Goal: Ask a question: Seek information or help from site administrators or community

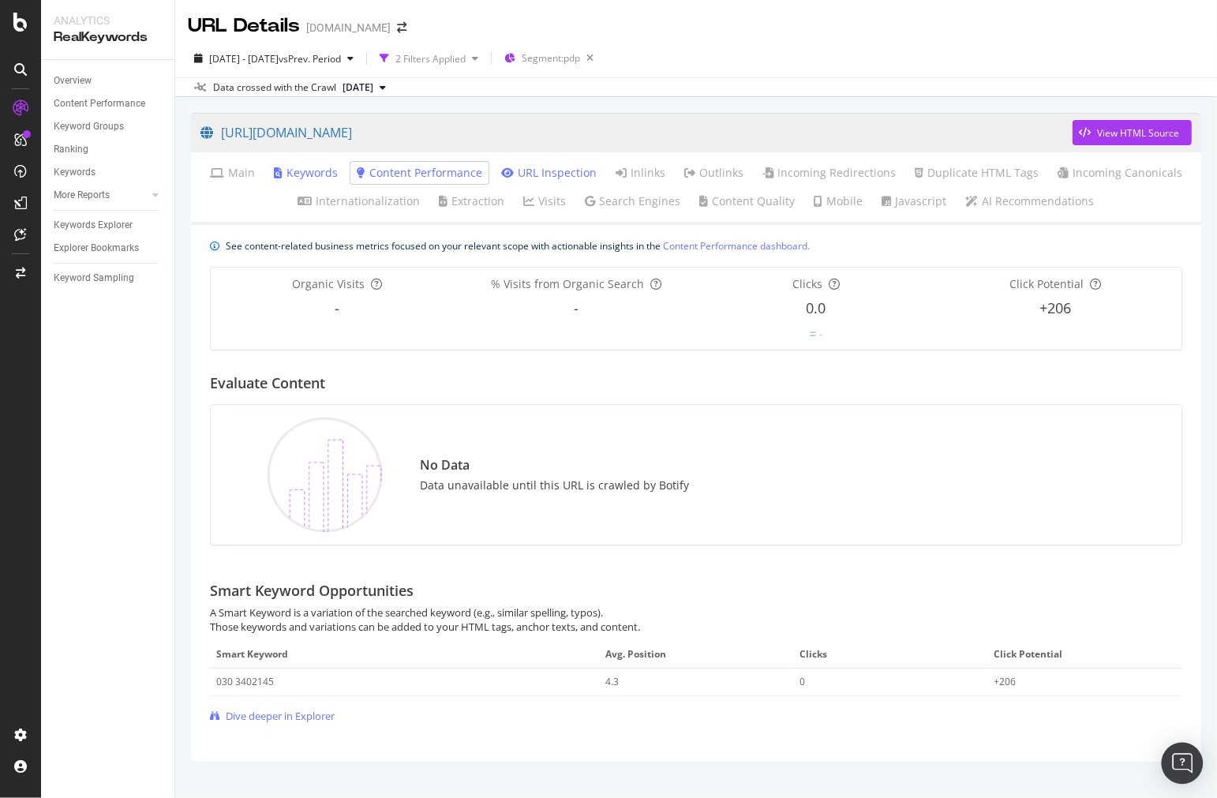
click at [1170, 754] on div "Open Intercom Messenger" at bounding box center [1183, 764] width 42 height 42
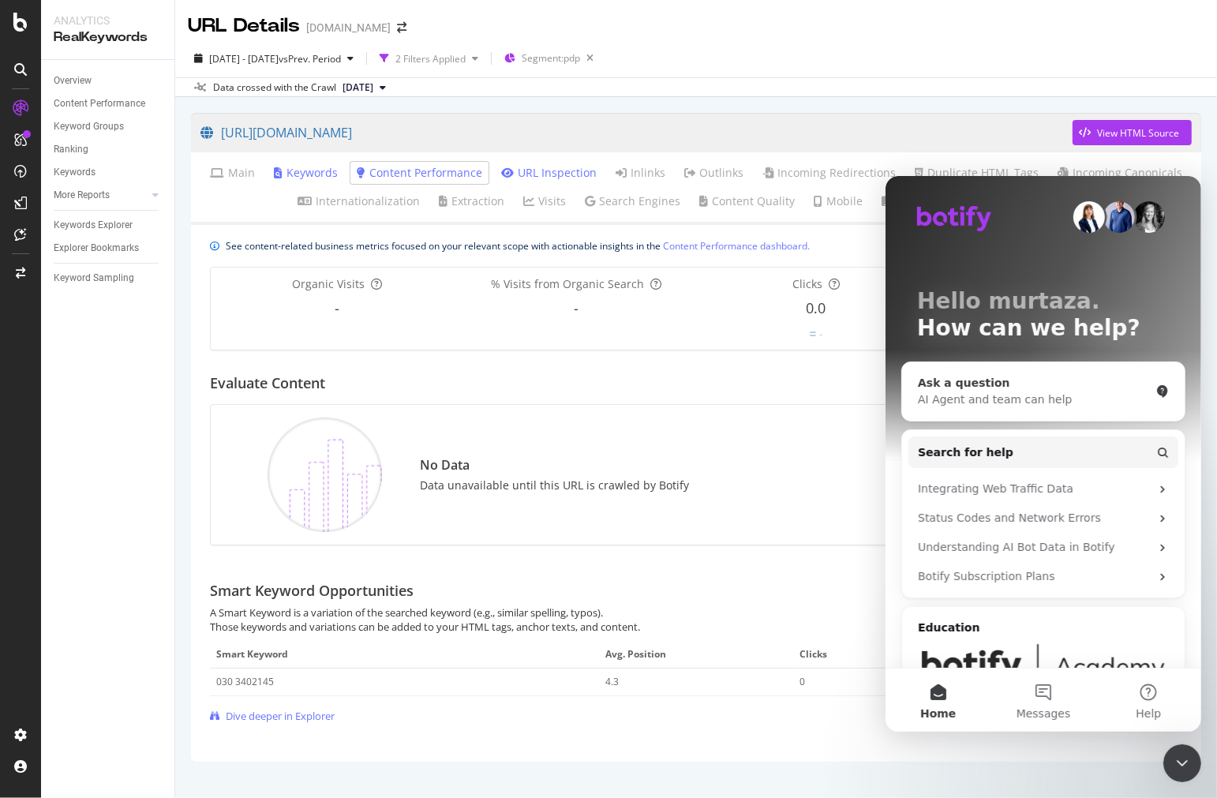
click at [964, 407] on div "Ask a question AI Agent and team can help" at bounding box center [1042, 390] width 283 height 58
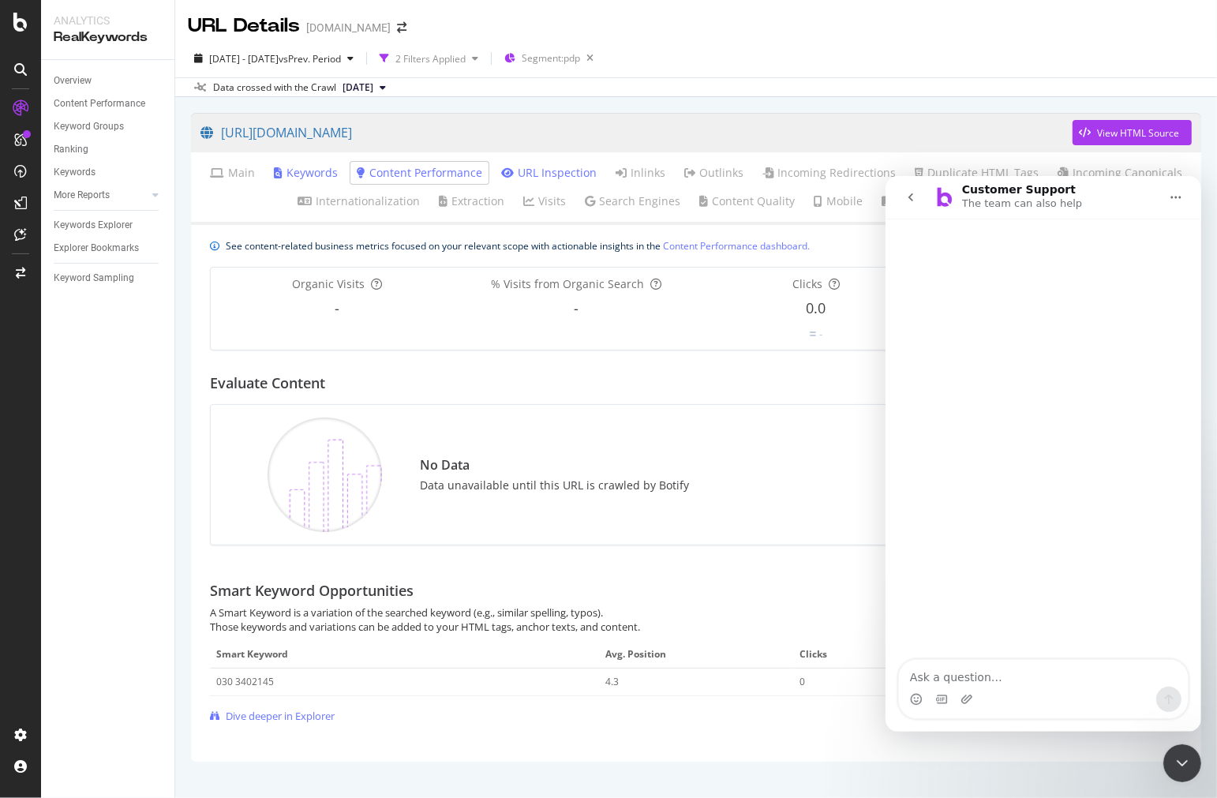
type textarea "Tracking brand mentions or citations inside AI answers"
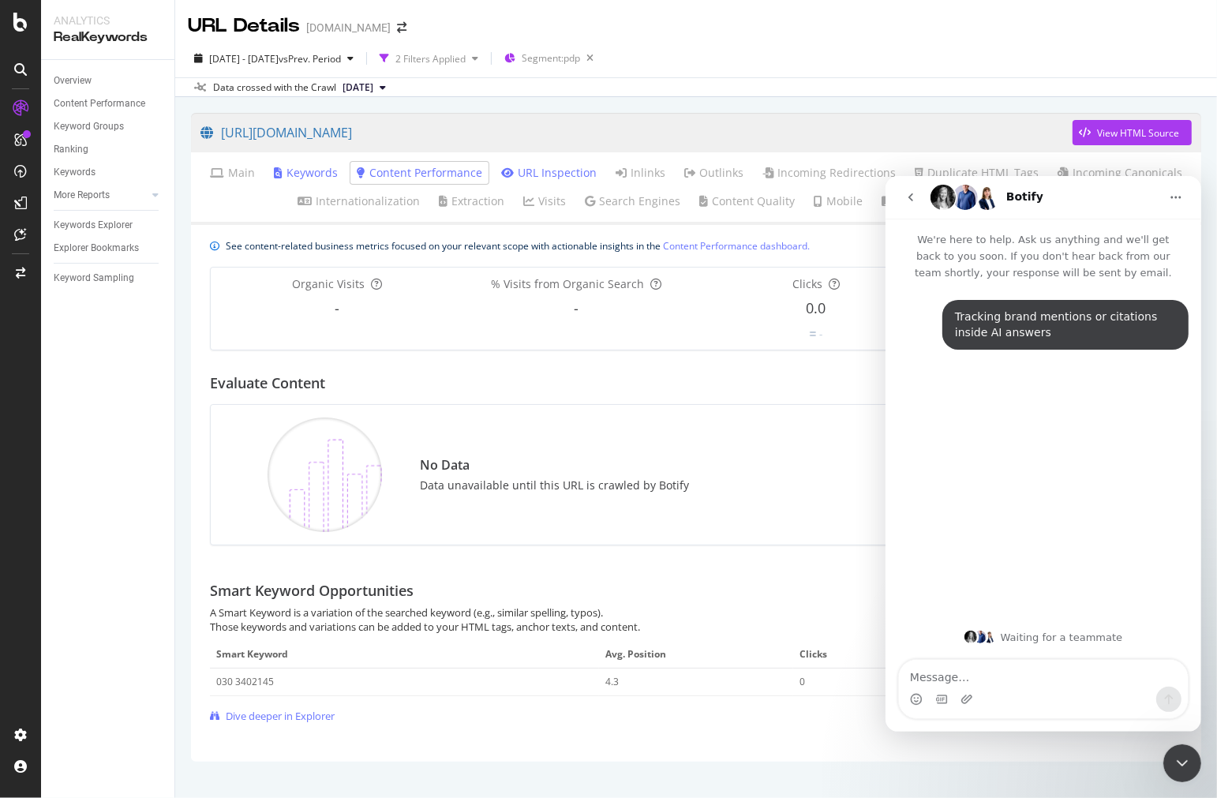
drag, startPoint x: 1181, startPoint y: 762, endPoint x: 1173, endPoint y: 746, distance: 18.7
click at [1182, 761] on icon "Close Intercom Messenger" at bounding box center [1181, 762] width 19 height 19
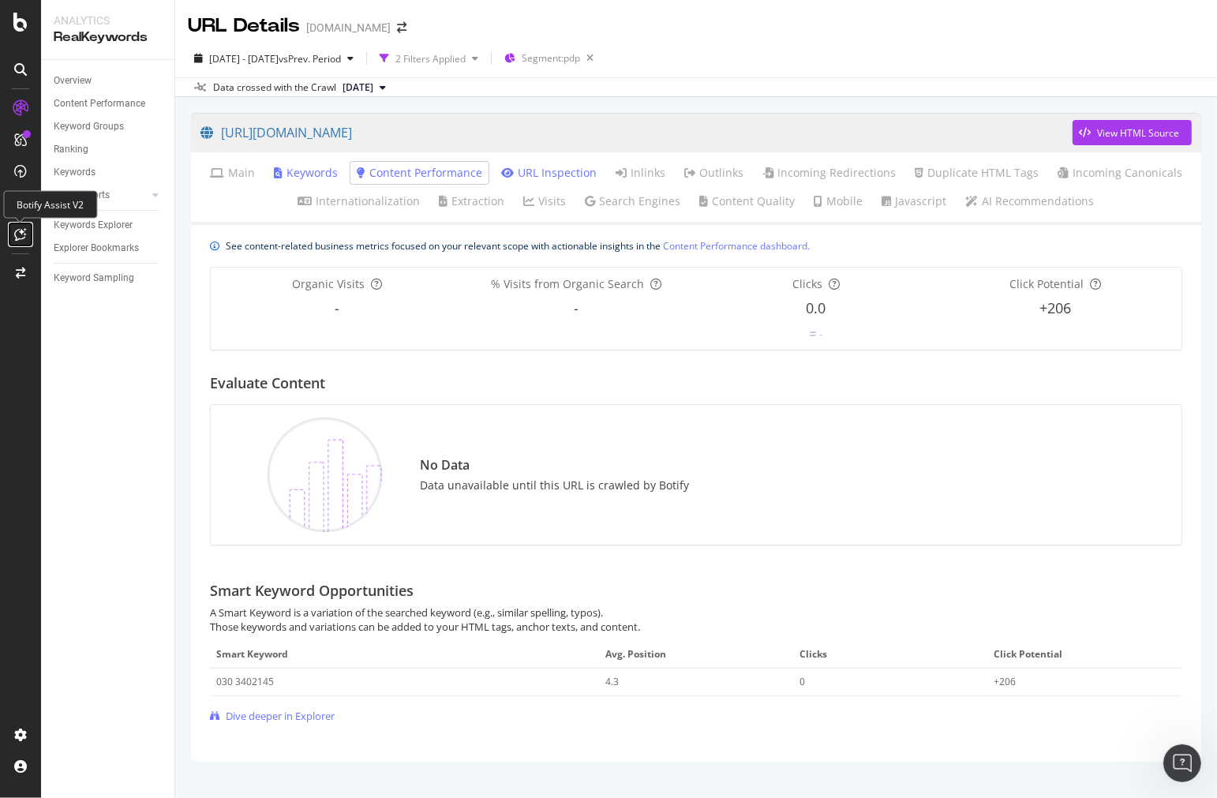
click at [26, 226] on div at bounding box center [20, 234] width 25 height 25
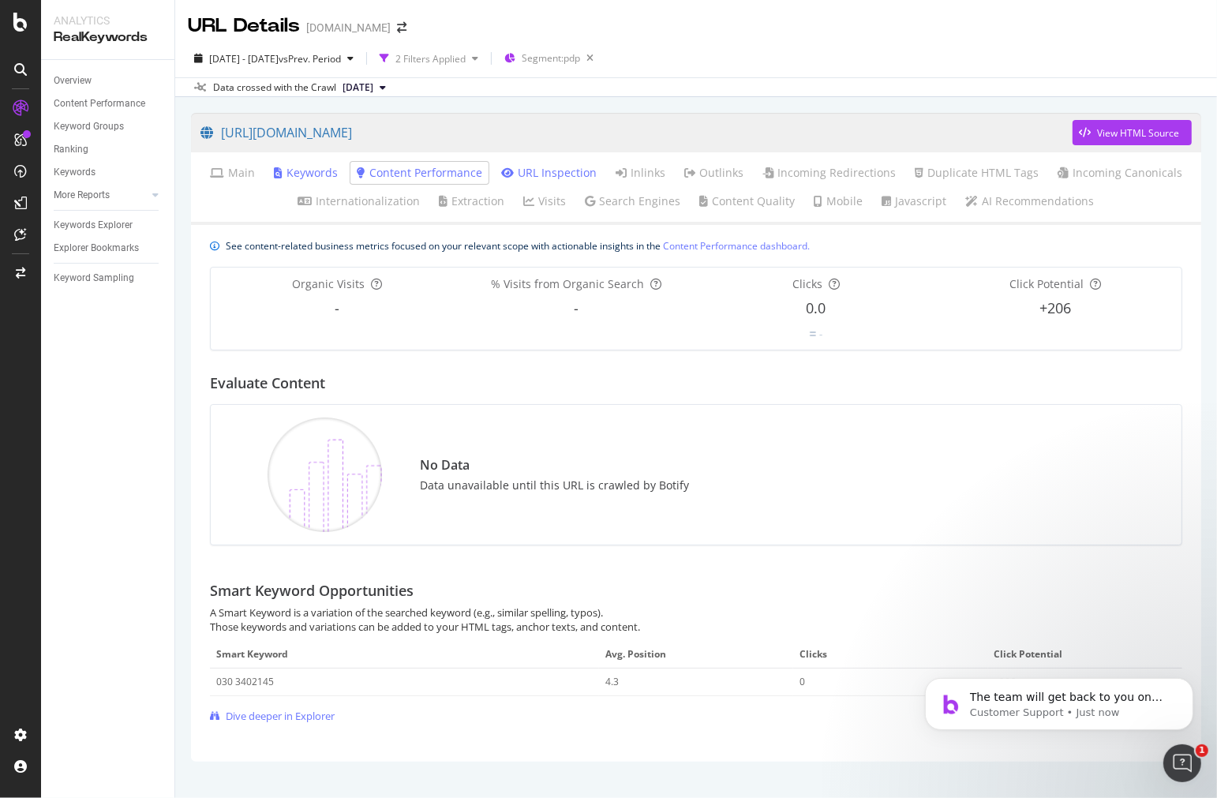
click at [1182, 752] on icon "Open Intercom Messenger" at bounding box center [1182, 763] width 26 height 26
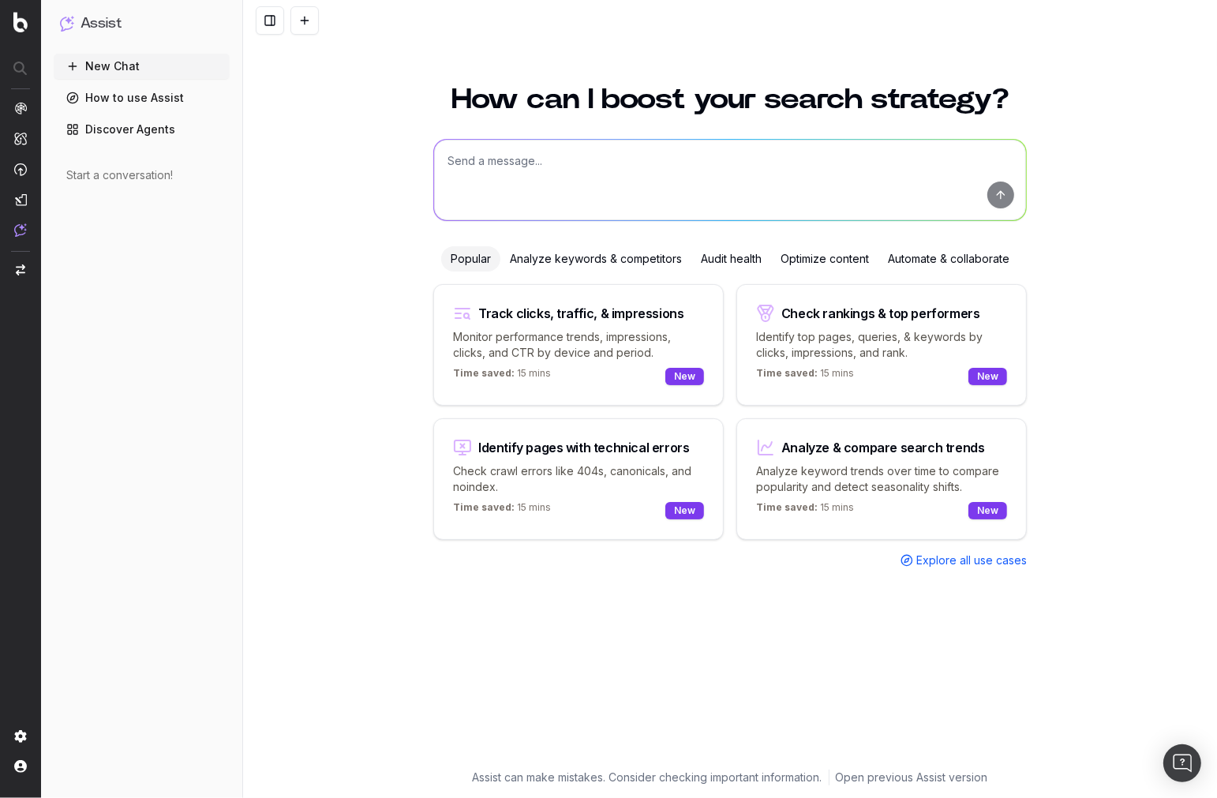
click at [840, 200] on textarea at bounding box center [730, 180] width 592 height 80
paste textarea "Tracking brand mentions or citations inside AI answers"
type textarea "Tracking brand mentions or citations inside AI answers"
click at [1005, 206] on button "submit" at bounding box center [1000, 194] width 27 height 27
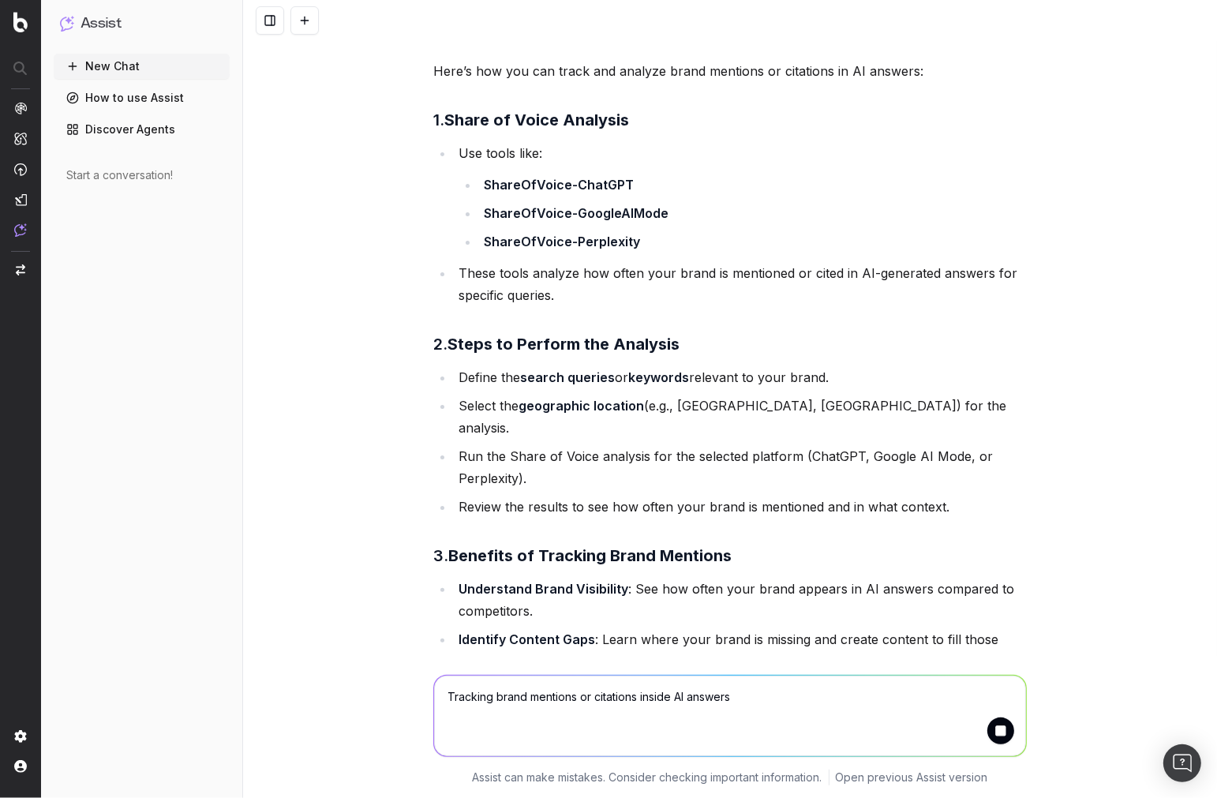
scroll to position [152, 0]
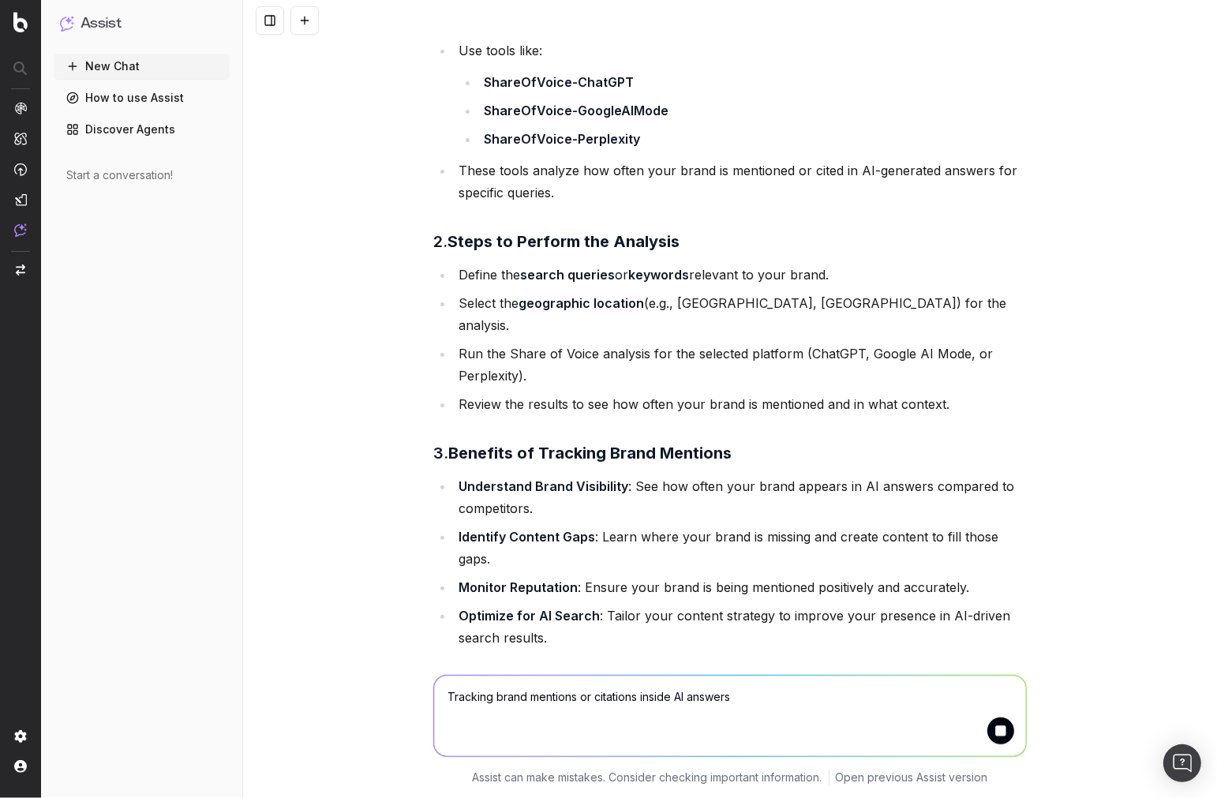
scroll to position [256, 0]
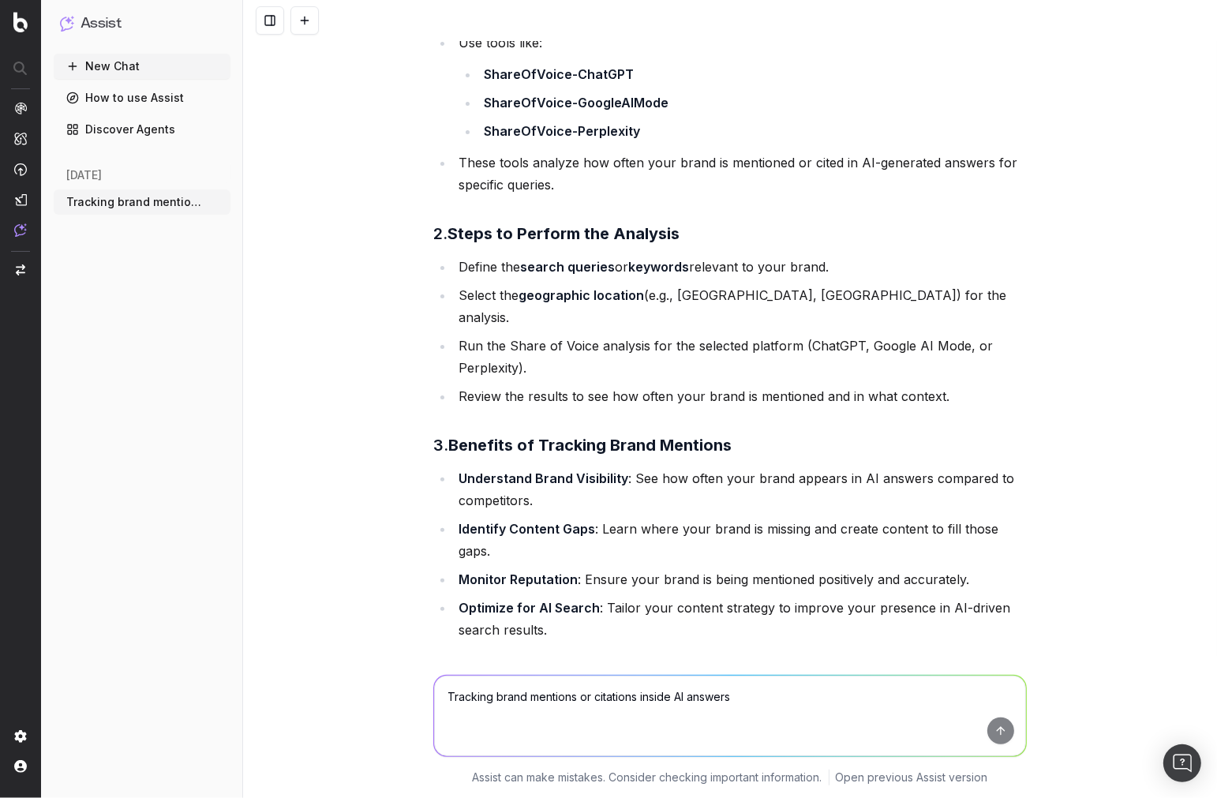
click at [721, 714] on textarea "Tracking brand mentions or citations inside AI answers" at bounding box center [730, 715] width 592 height 80
type textarea "can you track it for me"
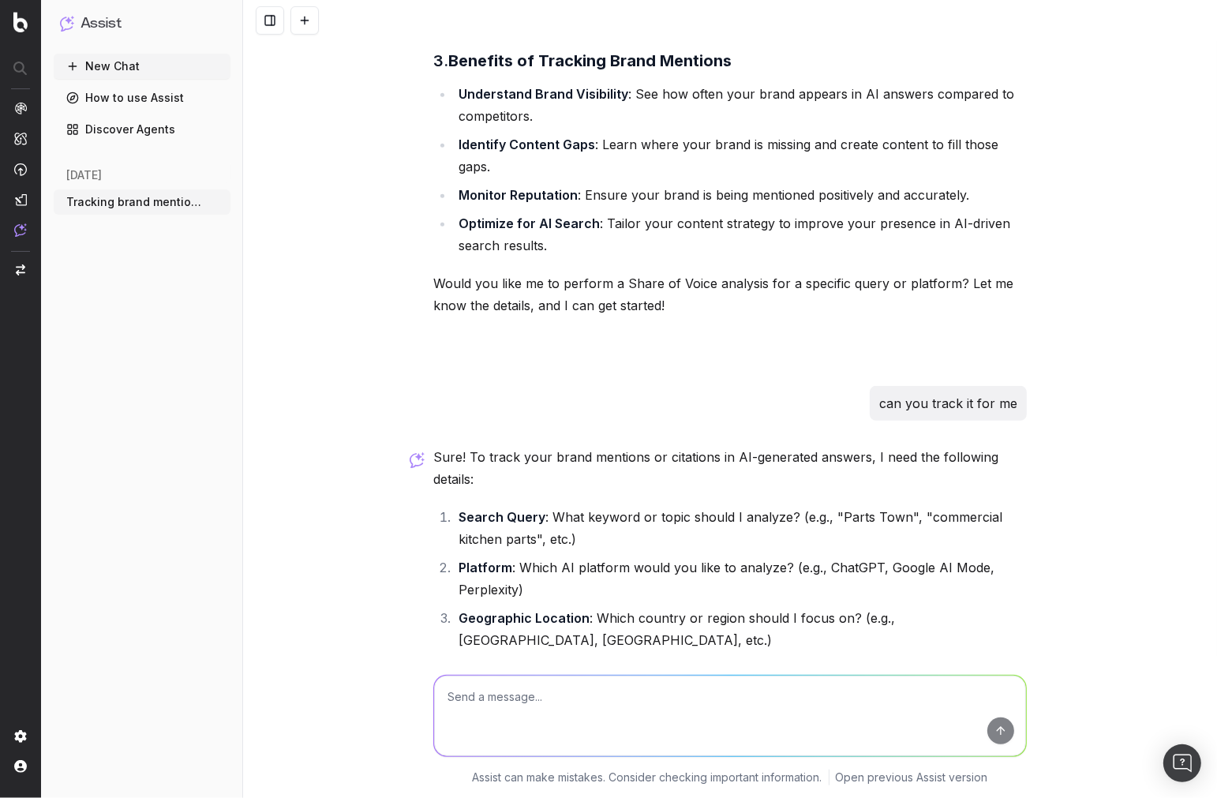
scroll to position [671, 0]
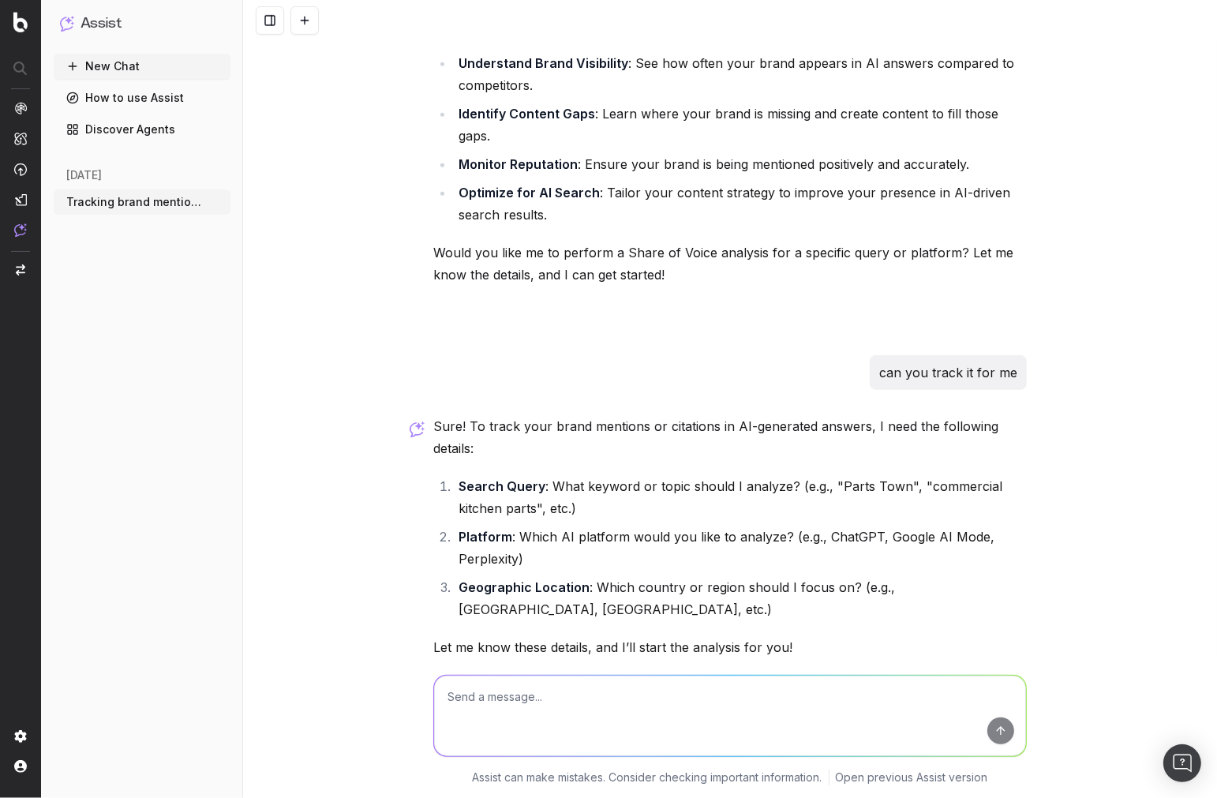
click at [495, 478] on strong "Search Query" at bounding box center [501, 486] width 87 height 16
click at [675, 683] on textarea at bounding box center [730, 715] width 592 height 80
type textarea "partst town in chat gpt and us"
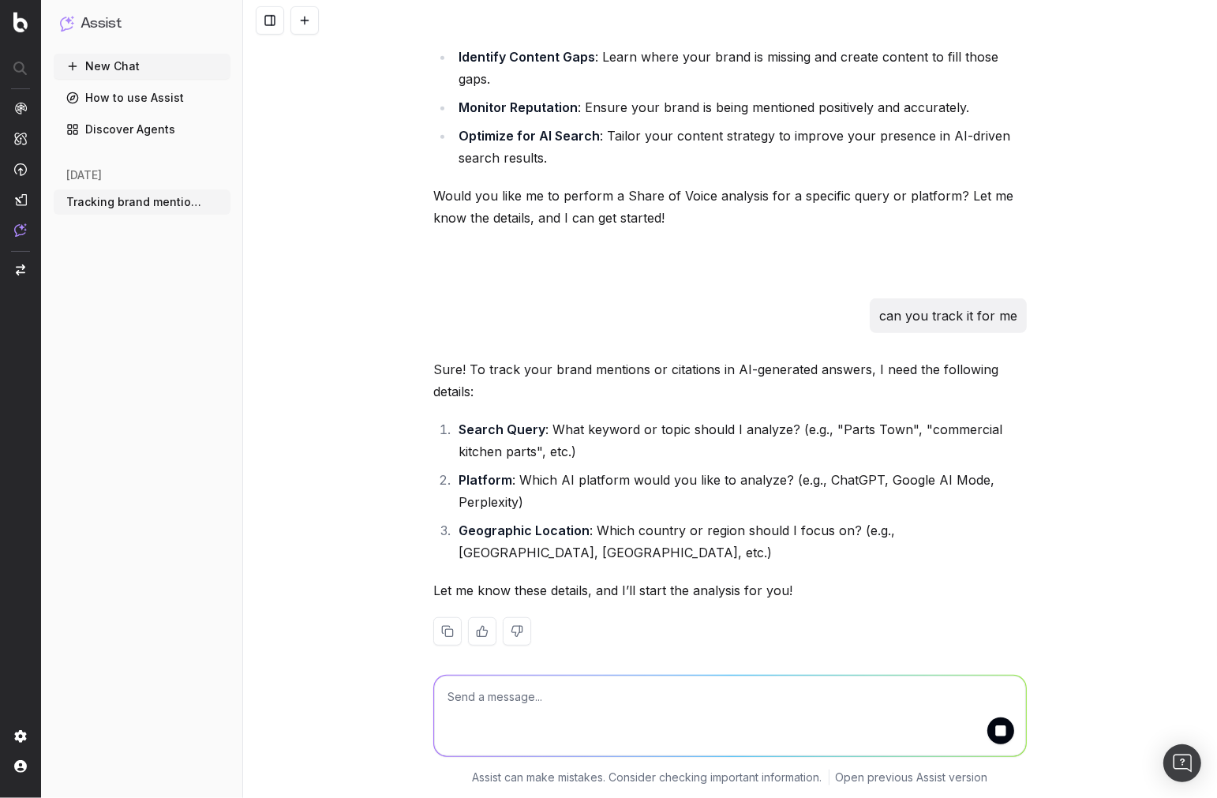
scroll to position [758, 0]
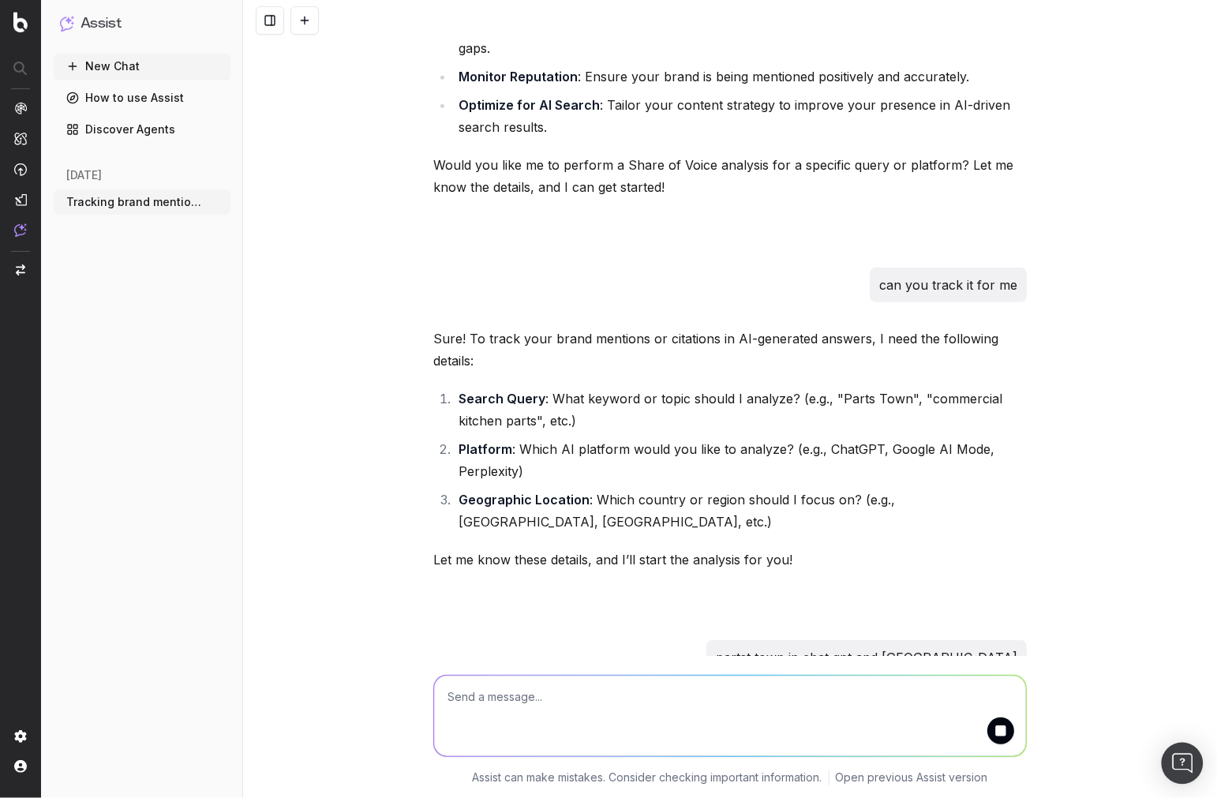
click at [1176, 754] on div "Open Intercom Messenger" at bounding box center [1183, 764] width 42 height 42
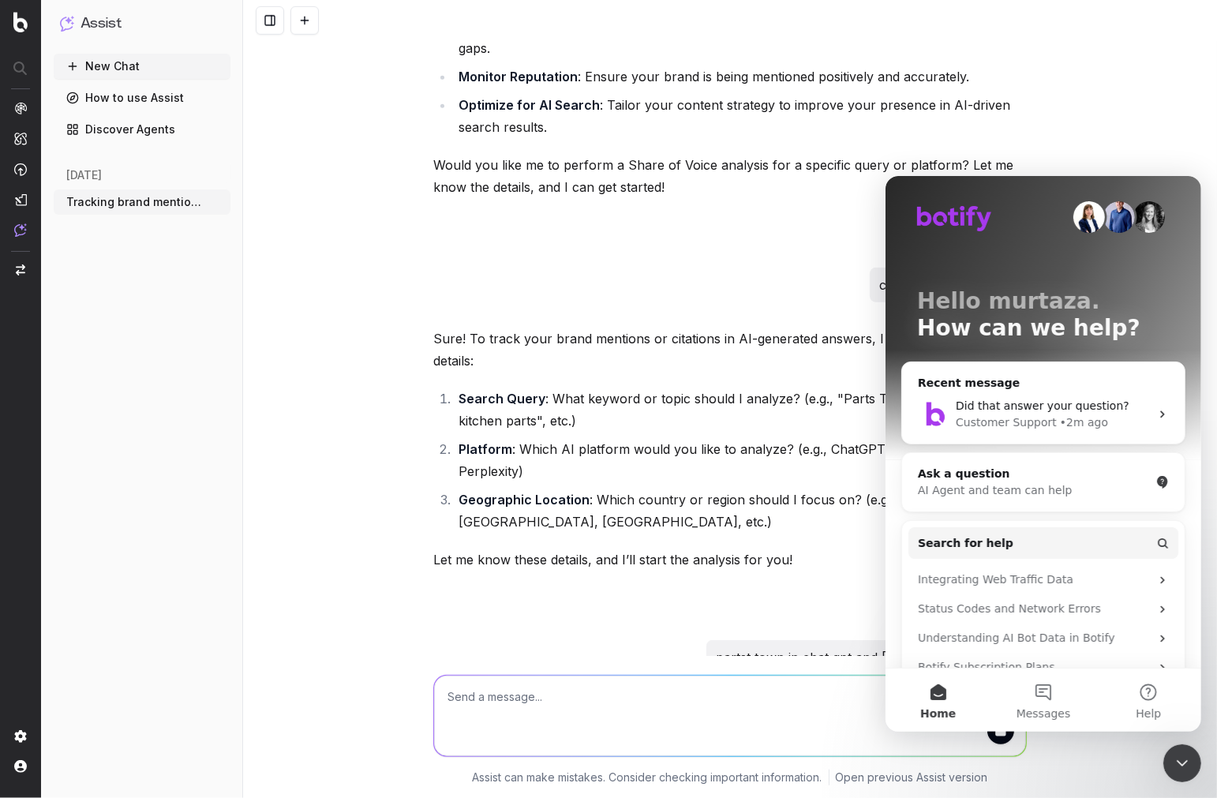
scroll to position [0, 0]
click at [1182, 763] on icon "Close Intercom Messenger" at bounding box center [1181, 762] width 11 height 6
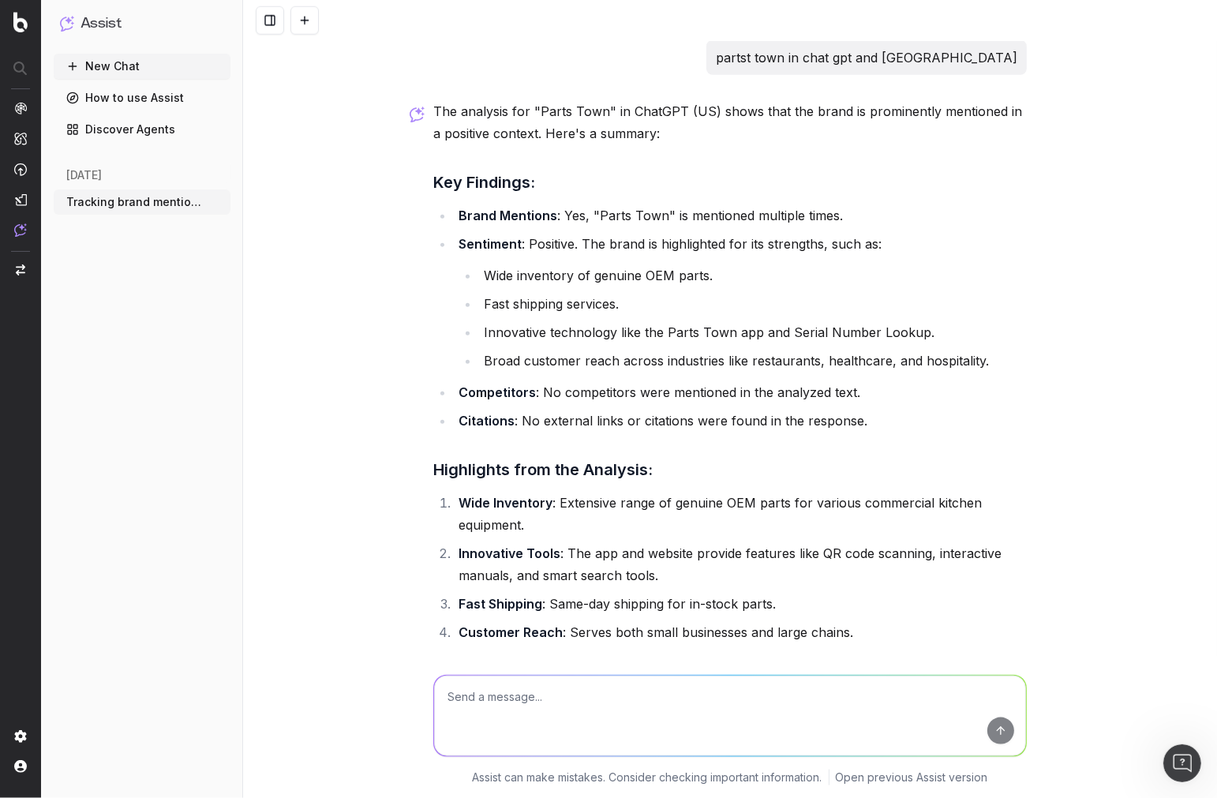
scroll to position [1371, 0]
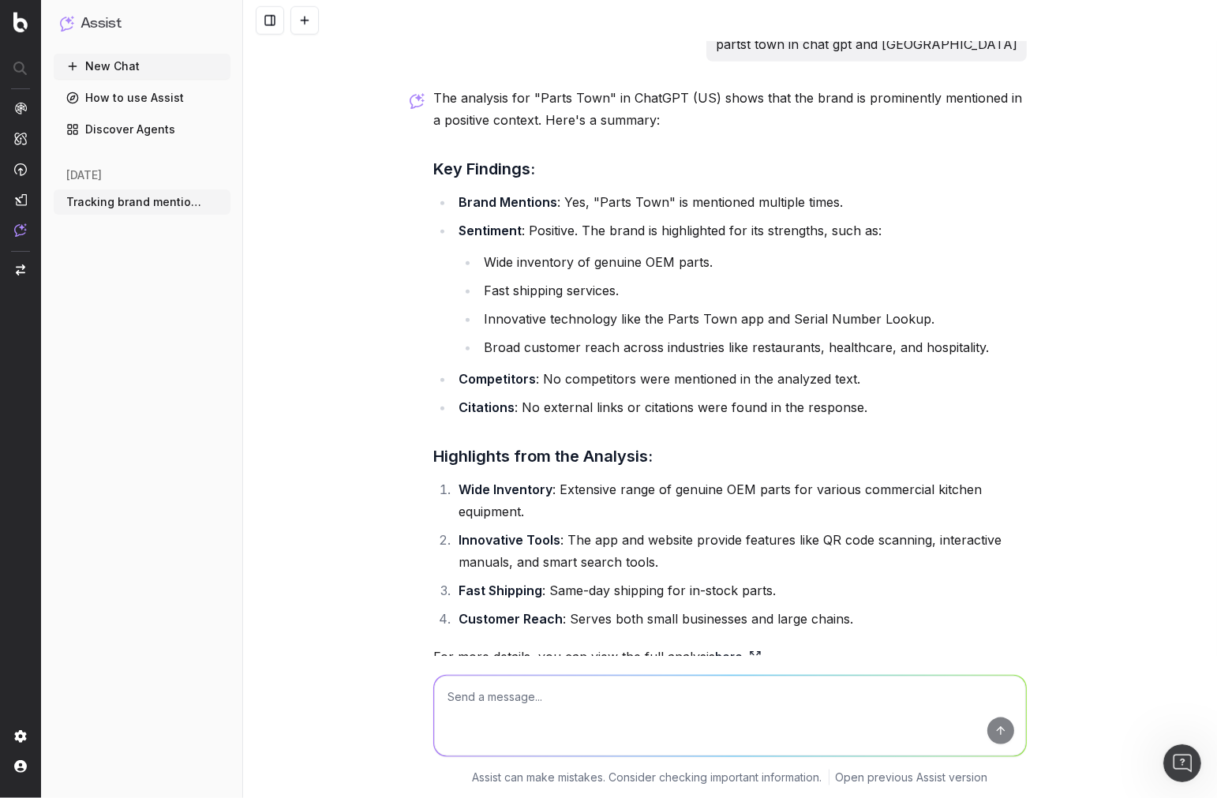
click at [738, 645] on link "here" at bounding box center [738, 656] width 47 height 22
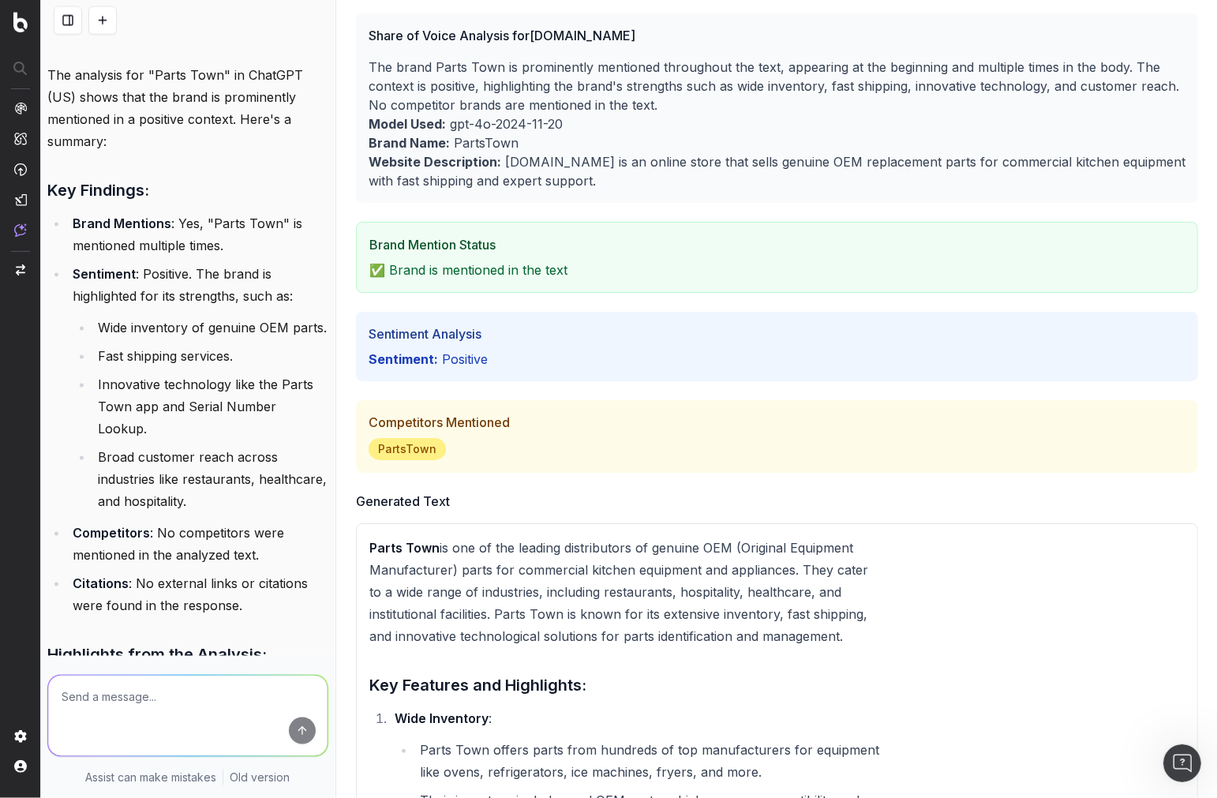
scroll to position [0, 0]
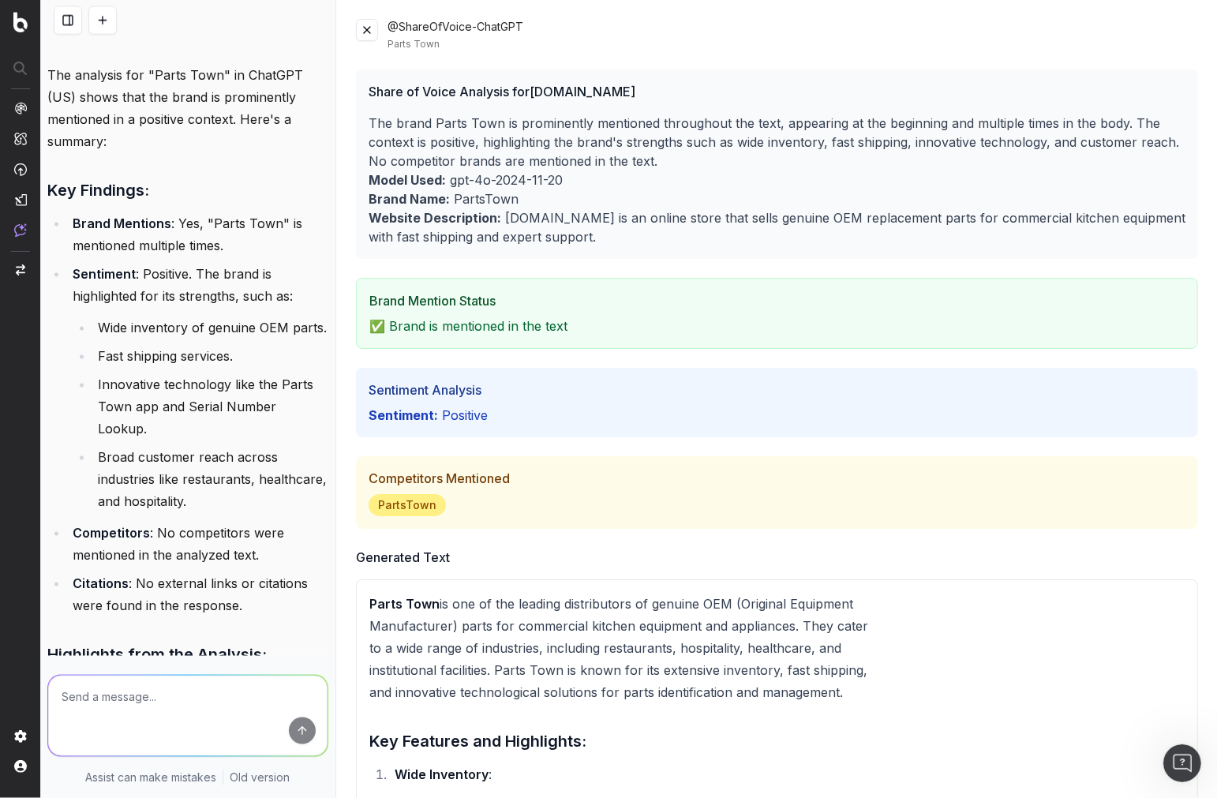
click at [369, 26] on button at bounding box center [367, 30] width 22 height 22
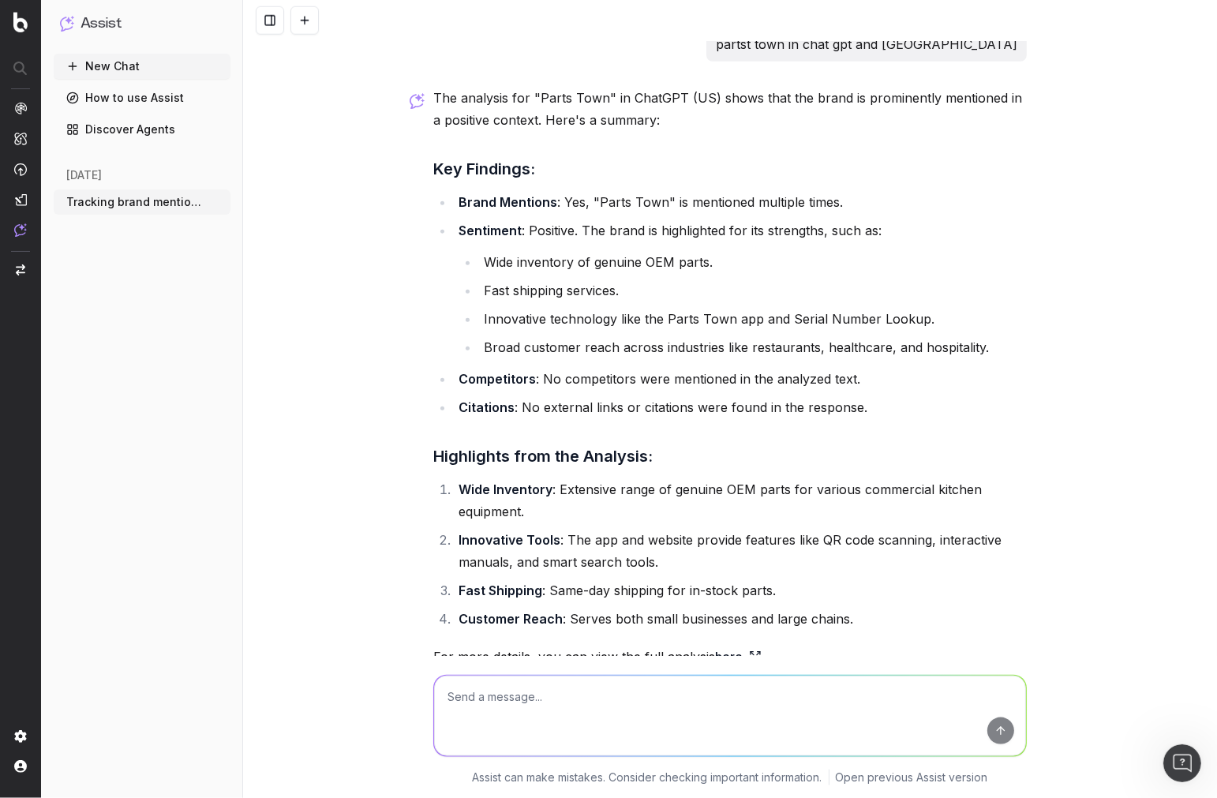
click at [594, 689] on textarea at bounding box center [730, 715] width 592 height 80
type textarea "can i view this in botify"
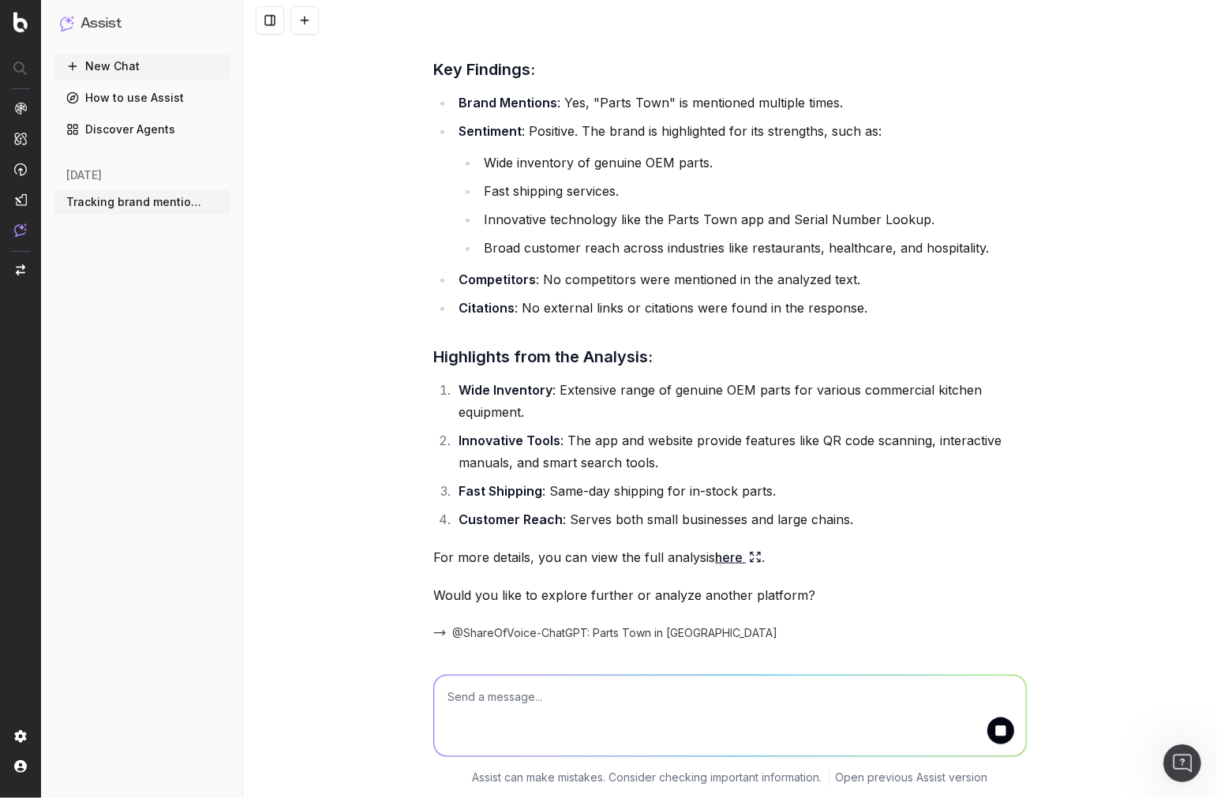
scroll to position [1638, 0]
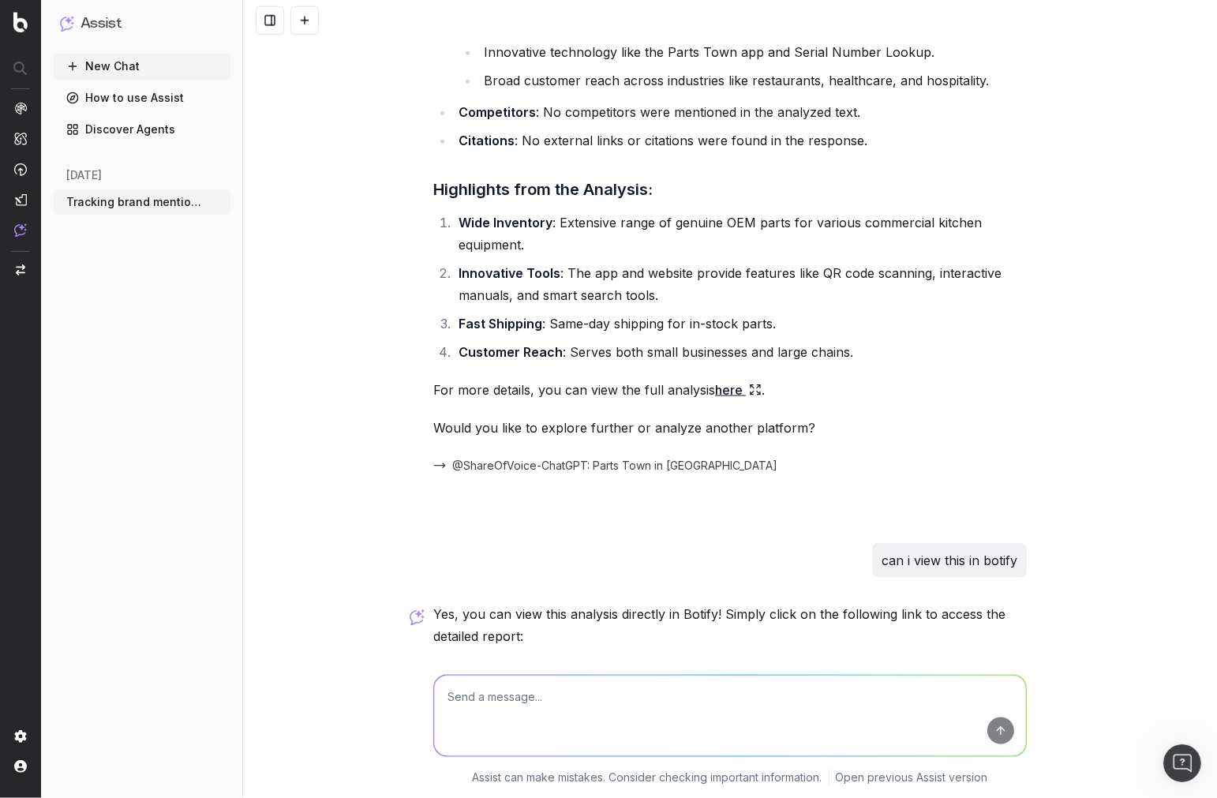
click at [541, 663] on link "View "Parts Town" Share of Voice Analysis in ChatGPT" at bounding box center [605, 674] width 345 height 22
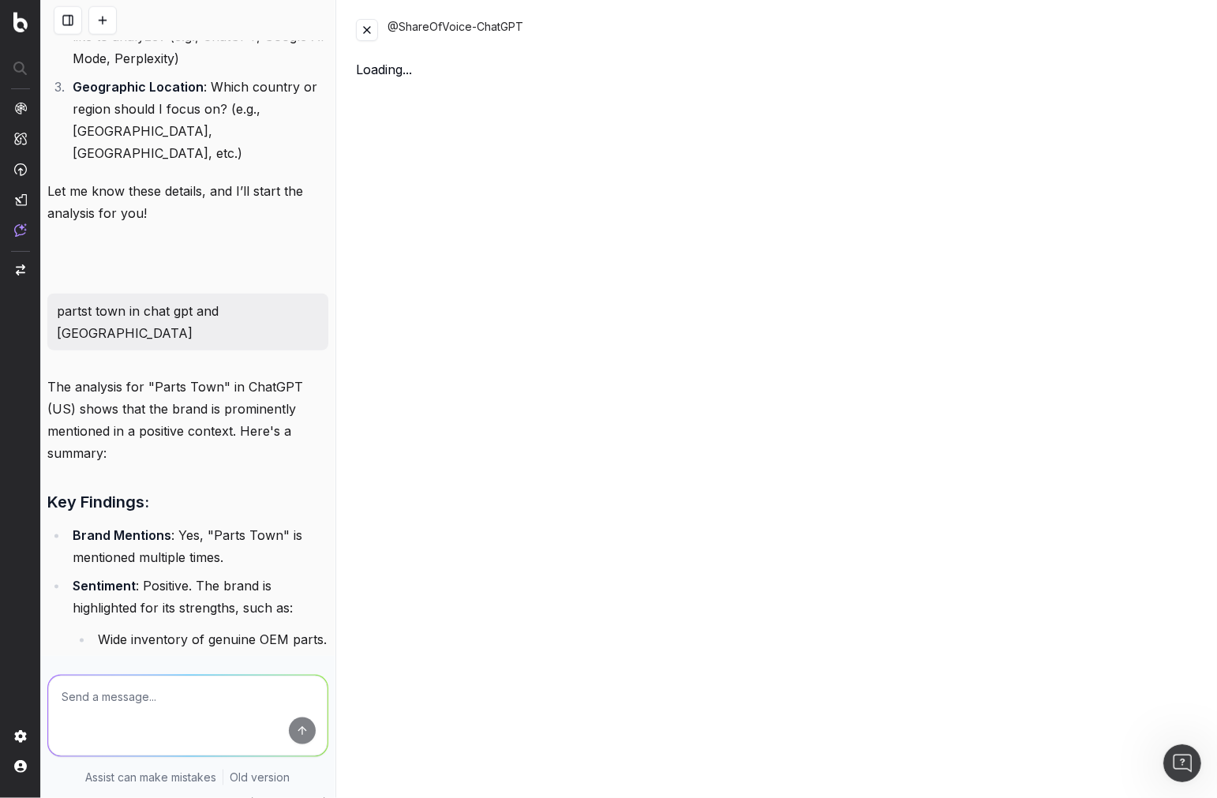
scroll to position [2370, 0]
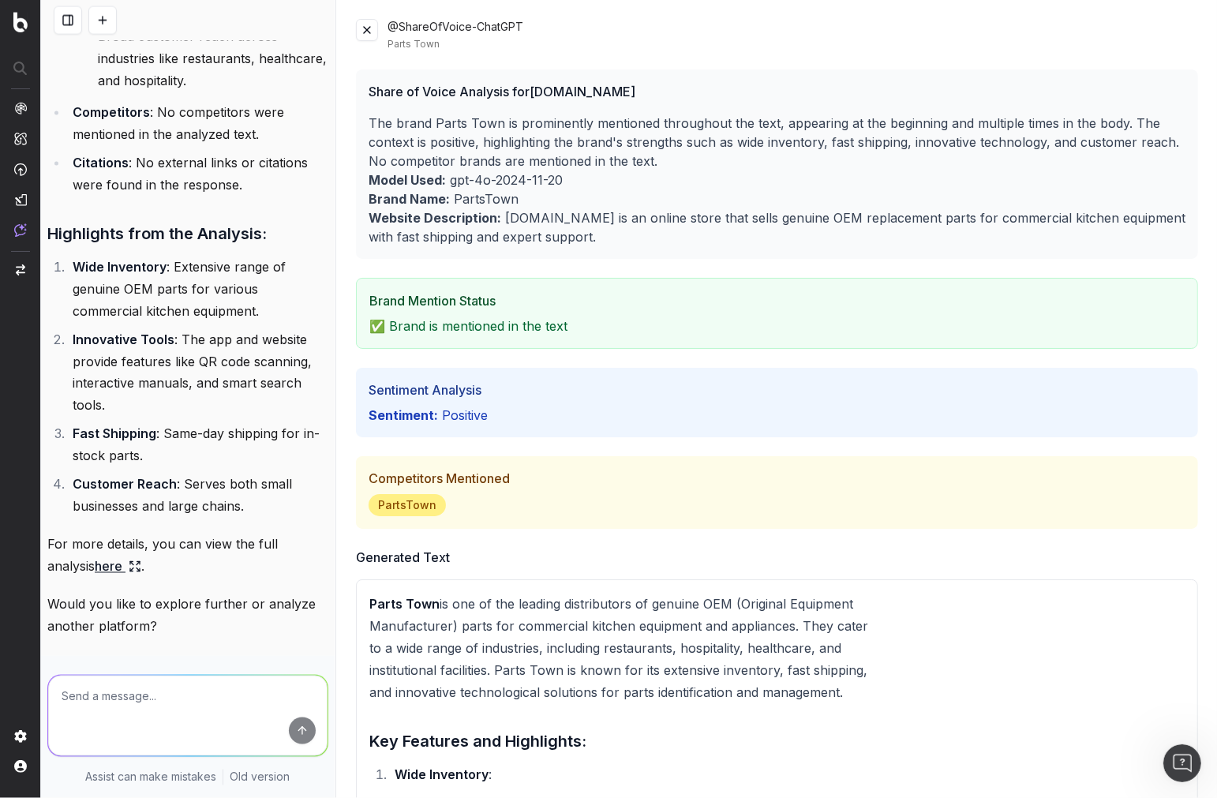
click at [361, 36] on button at bounding box center [367, 30] width 22 height 22
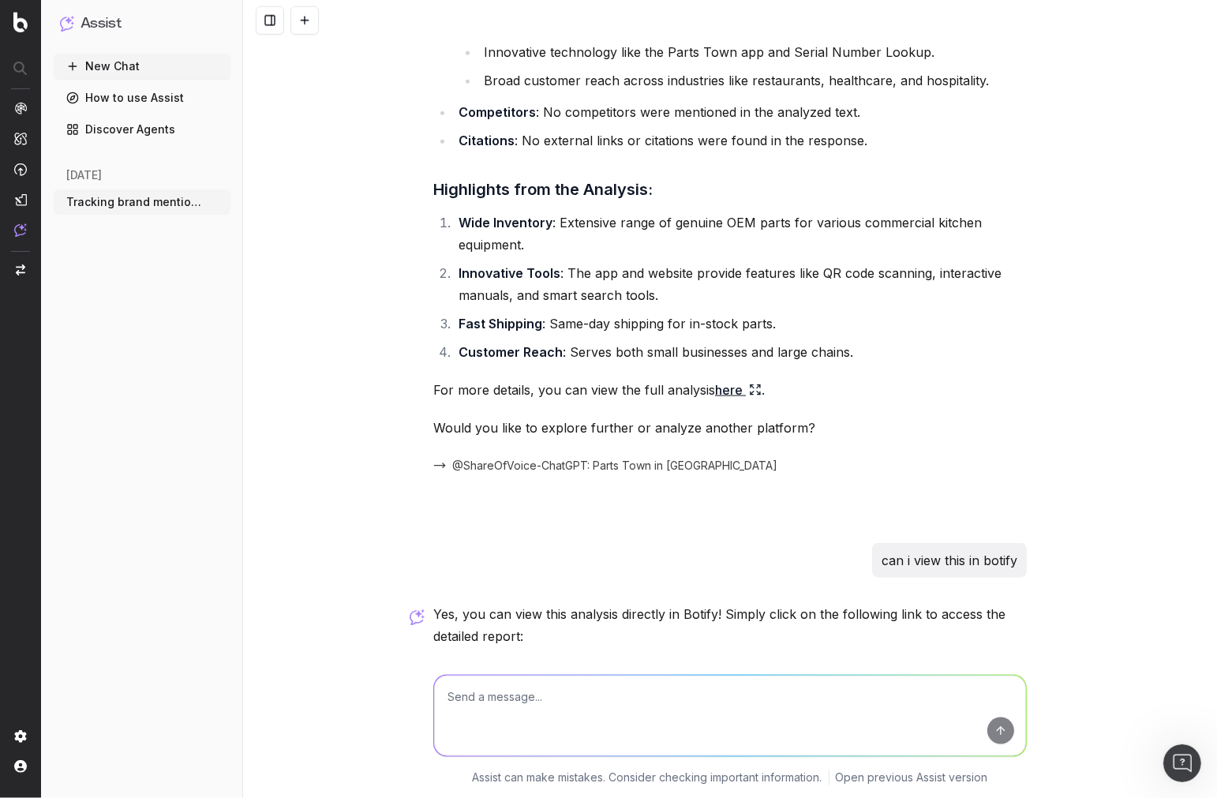
click at [537, 701] on textarea at bounding box center [730, 715] width 592 height 80
type textarea "no i mean in the analytics tab?"
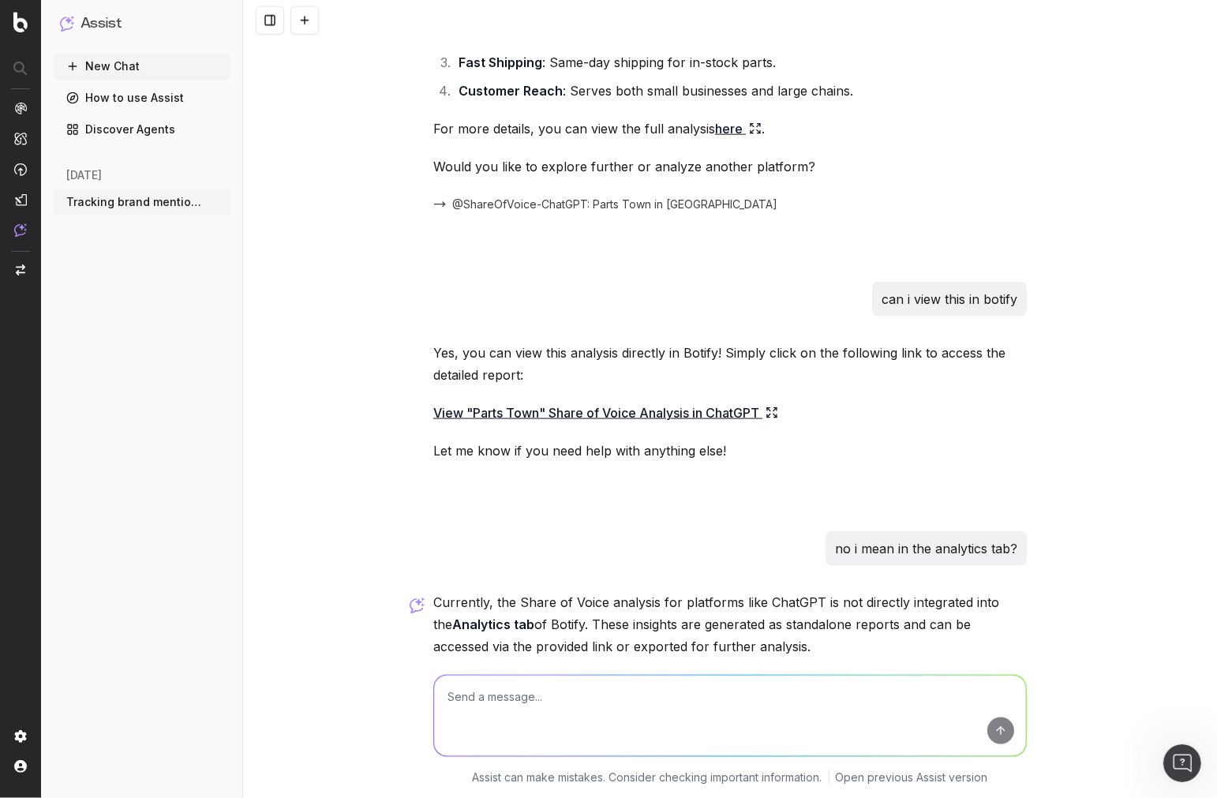
scroll to position [1963, 0]
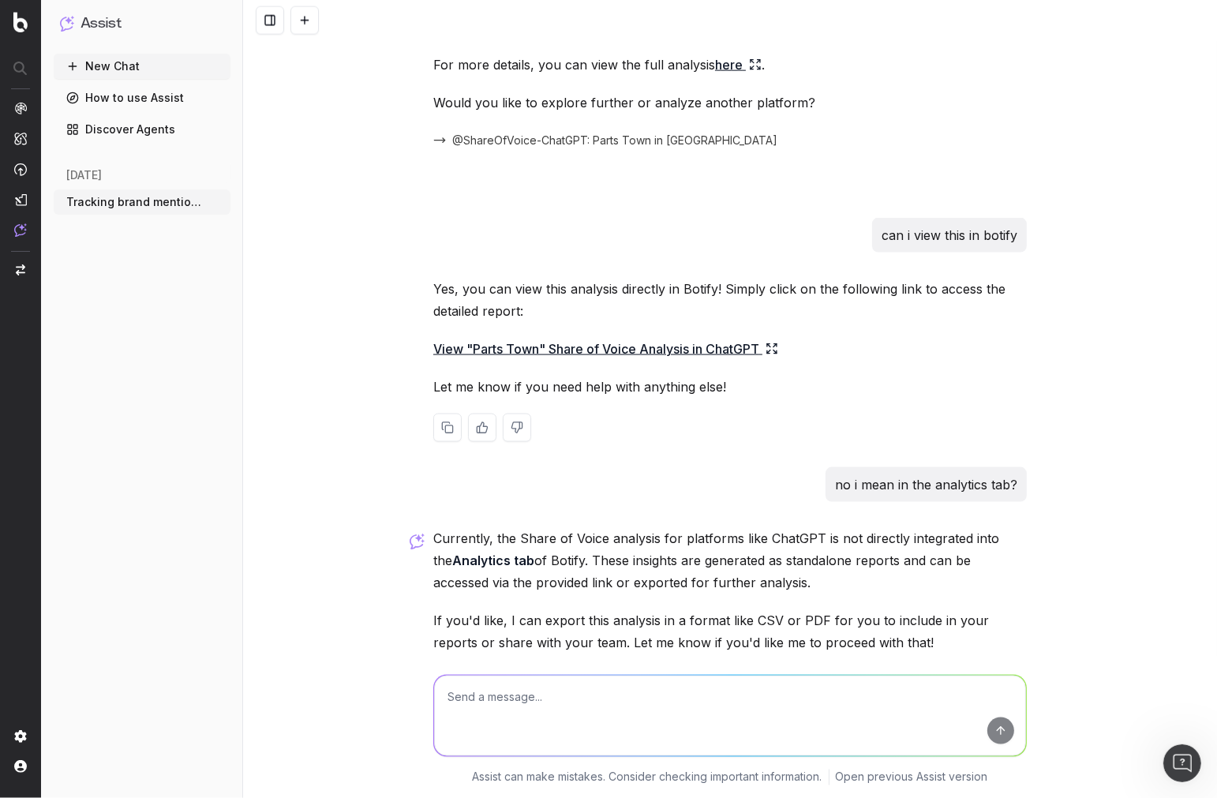
click at [743, 278] on div "Yes, you can view this analysis directly in Botify! Simply click on the followi…" at bounding box center [729, 372] width 593 height 189
click at [744, 338] on link "View "Parts Town" Share of Voice Analysis in ChatGPT" at bounding box center [605, 349] width 345 height 22
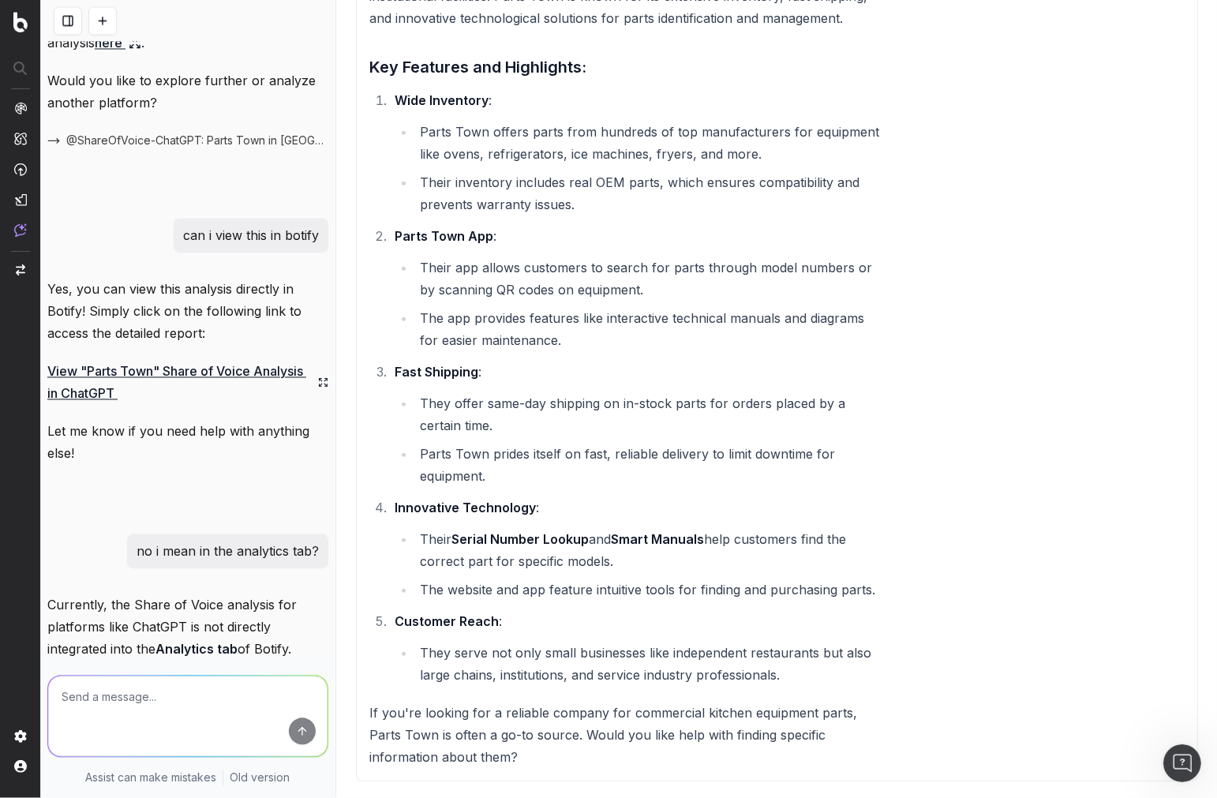
scroll to position [675, 0]
click at [309, 366] on link "View "Parts Town" Share of Voice Analysis in ChatGPT" at bounding box center [187, 382] width 281 height 44
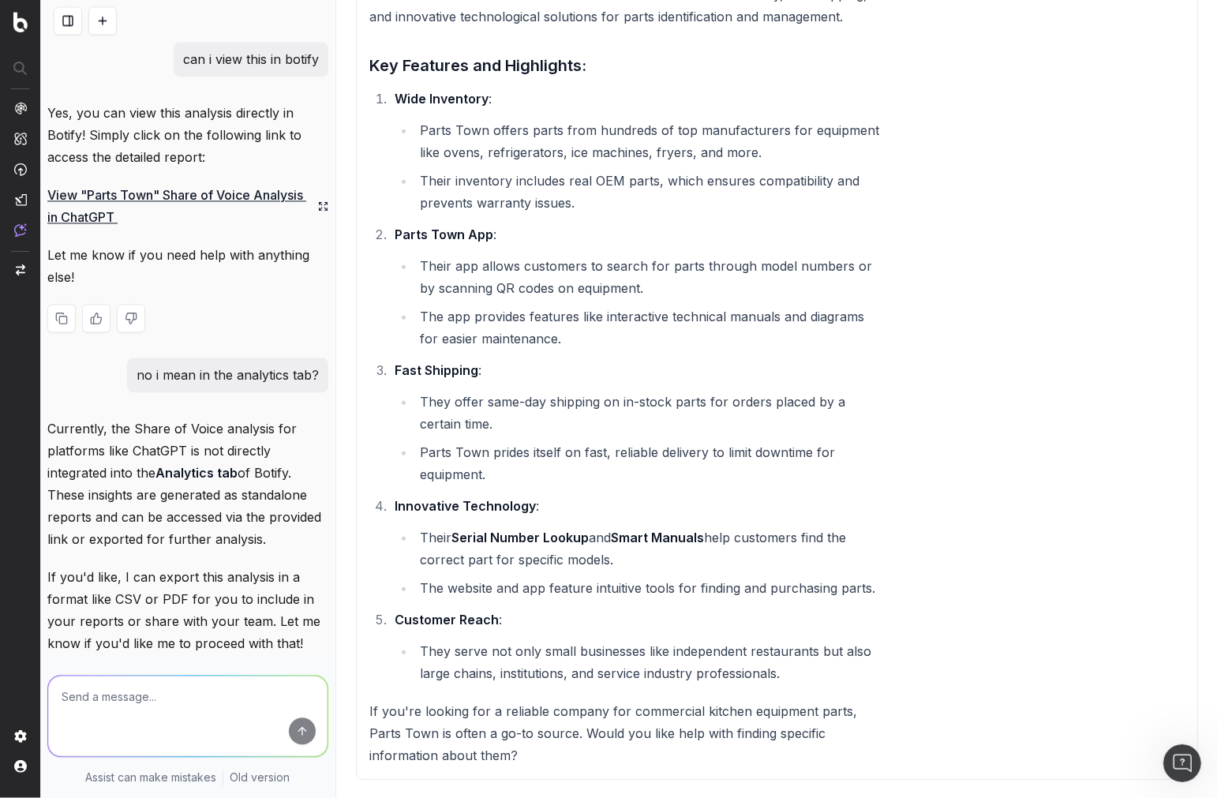
scroll to position [3138, 0]
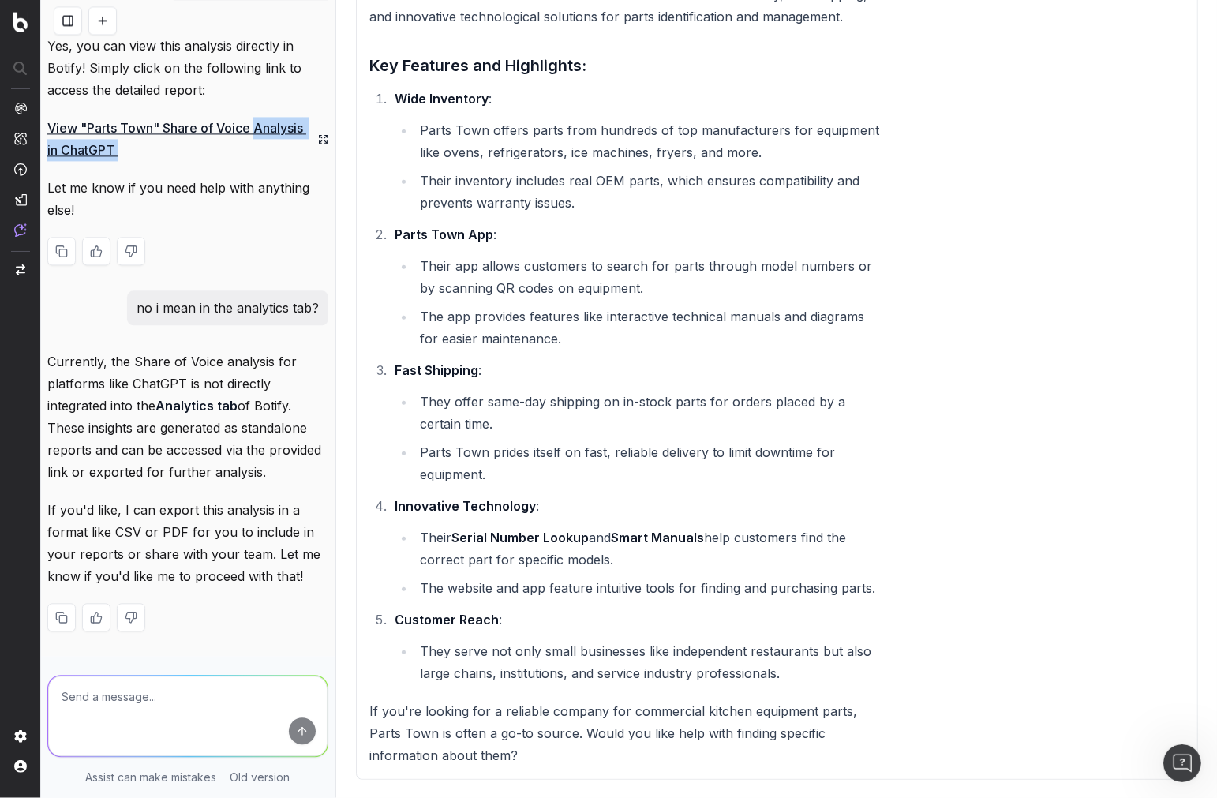
click at [305, 117] on link "View "Parts Town" Share of Voice Analysis in ChatGPT" at bounding box center [187, 139] width 281 height 44
click at [318, 133] on icon at bounding box center [323, 139] width 10 height 13
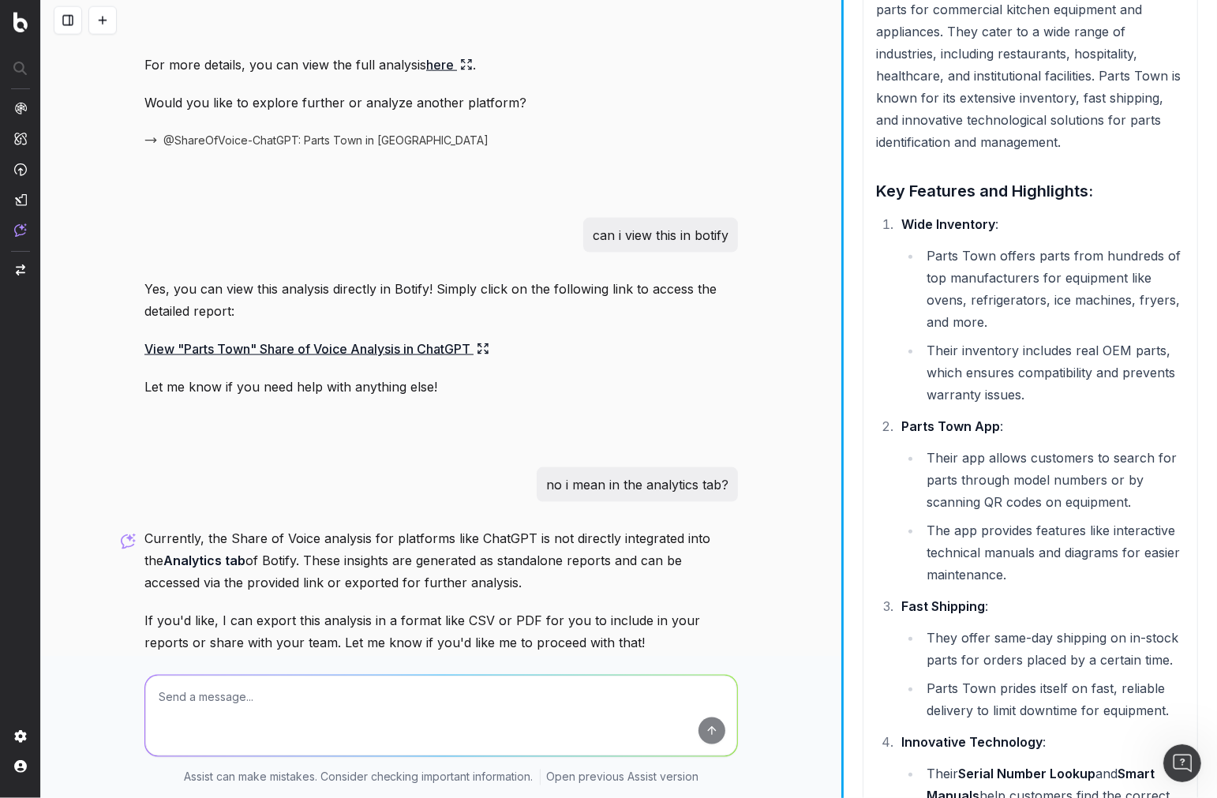
scroll to position [903, 0]
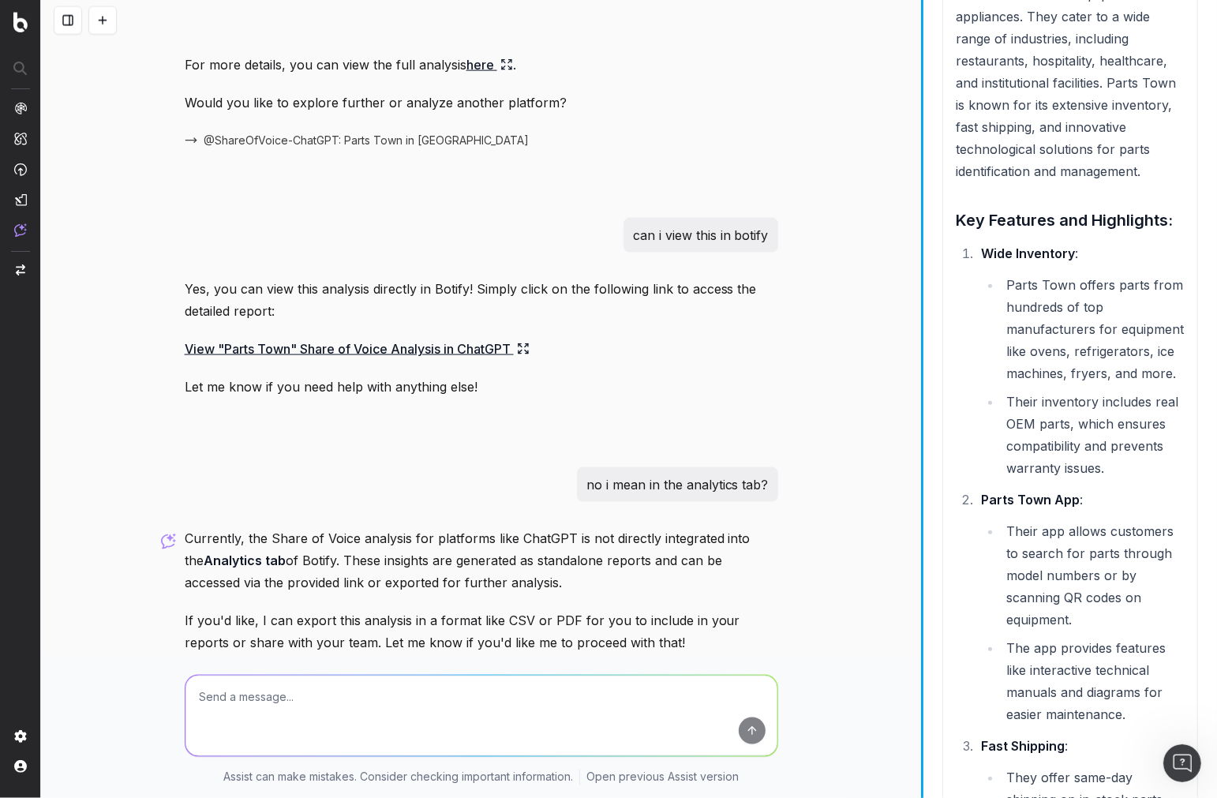
click at [1071, 208] on div "Tracking brand mentions or citations inside AI answers Tracking brand mentions …" at bounding box center [629, 399] width 1176 height 798
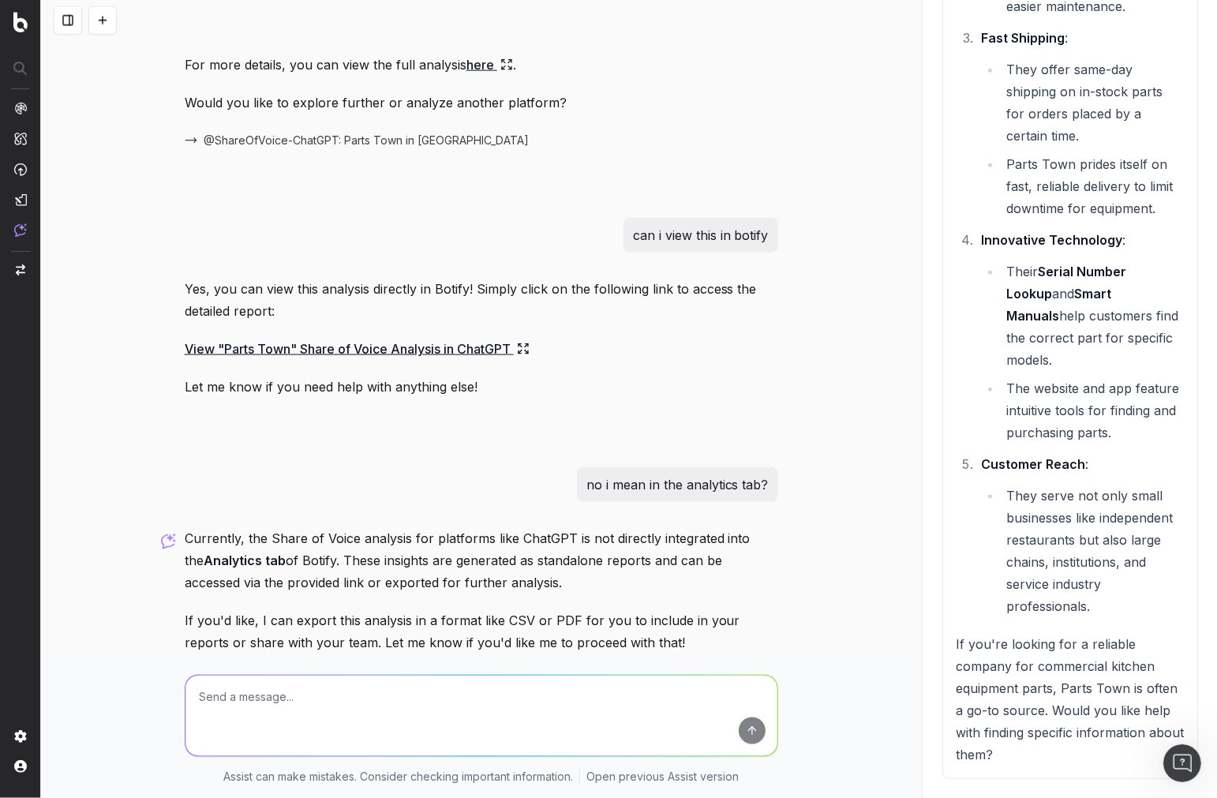
scroll to position [1724, 0]
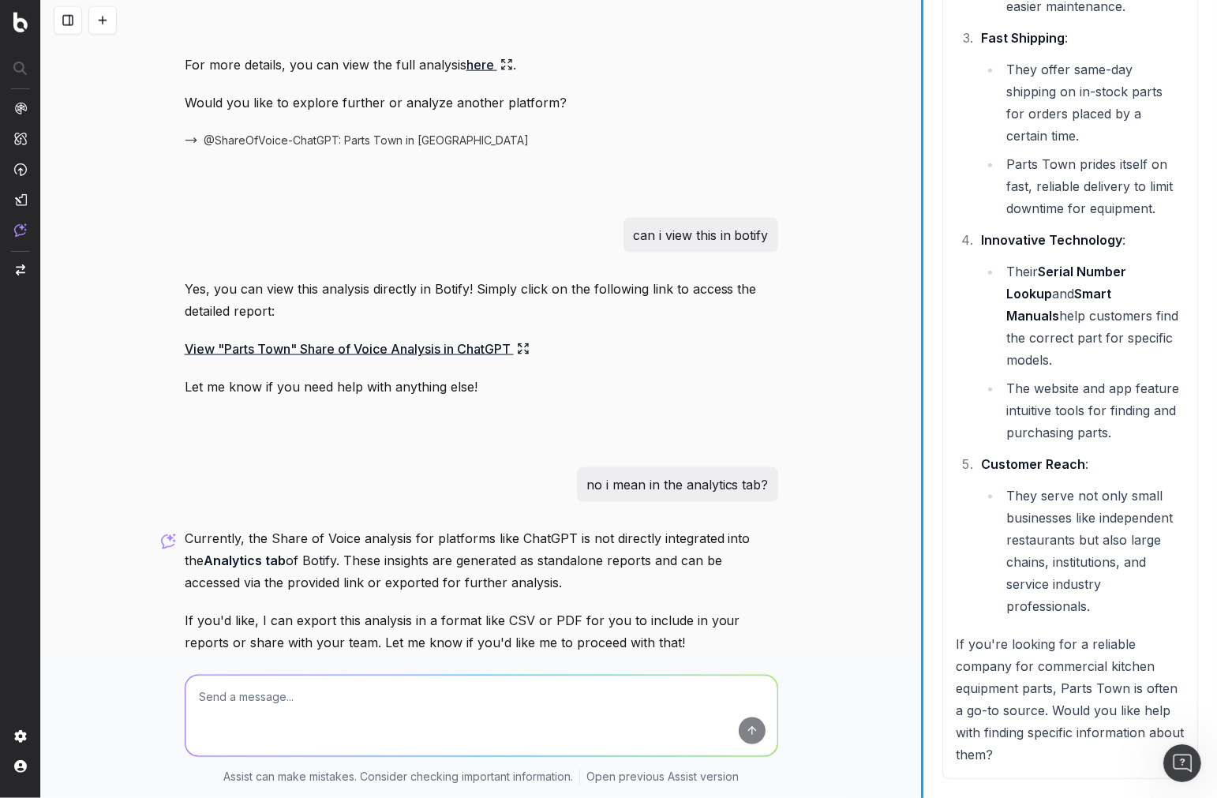
click at [1046, 699] on div "Tracking brand mentions or citations inside AI answers Tracking brand mentions …" at bounding box center [629, 399] width 1176 height 798
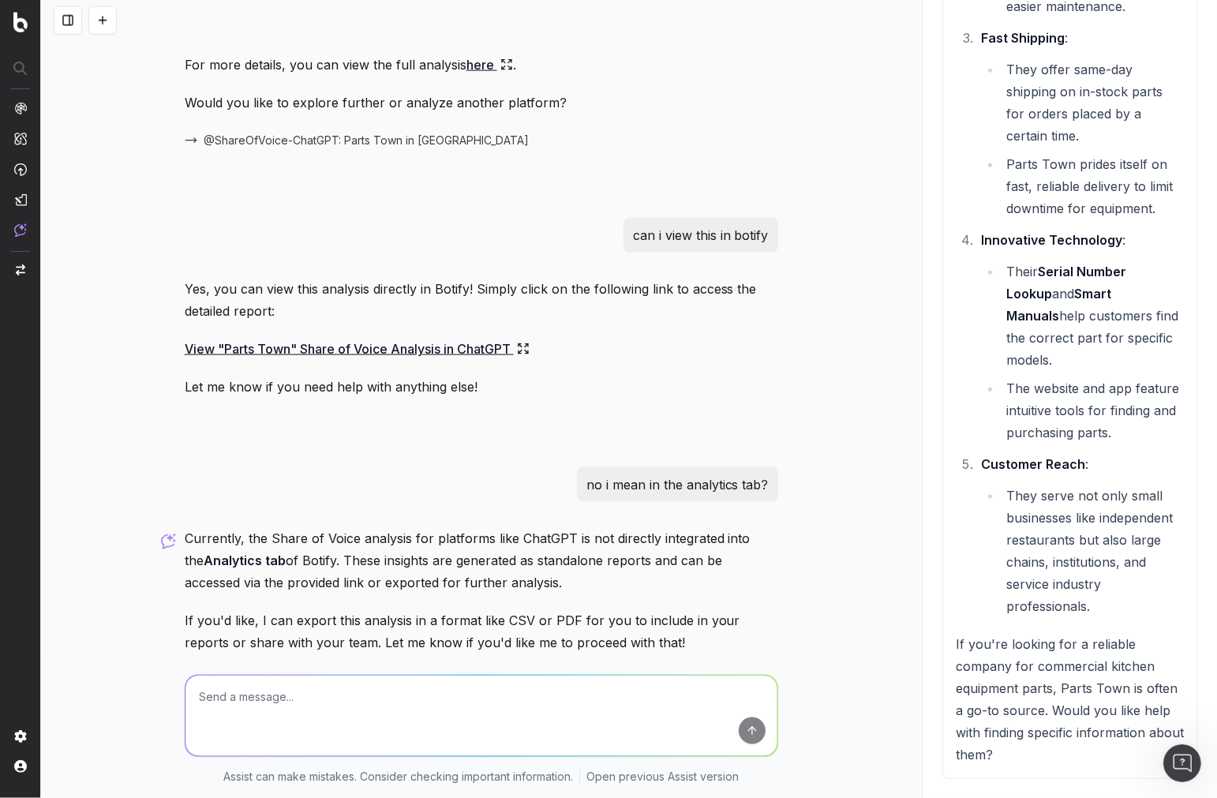
click at [485, 716] on textarea at bounding box center [481, 715] width 592 height 80
click at [511, 338] on link "View "Parts Town" Share of Voice Analysis in ChatGPT" at bounding box center [357, 349] width 345 height 22
click at [521, 342] on icon at bounding box center [523, 348] width 13 height 13
click at [522, 342] on icon at bounding box center [523, 348] width 13 height 13
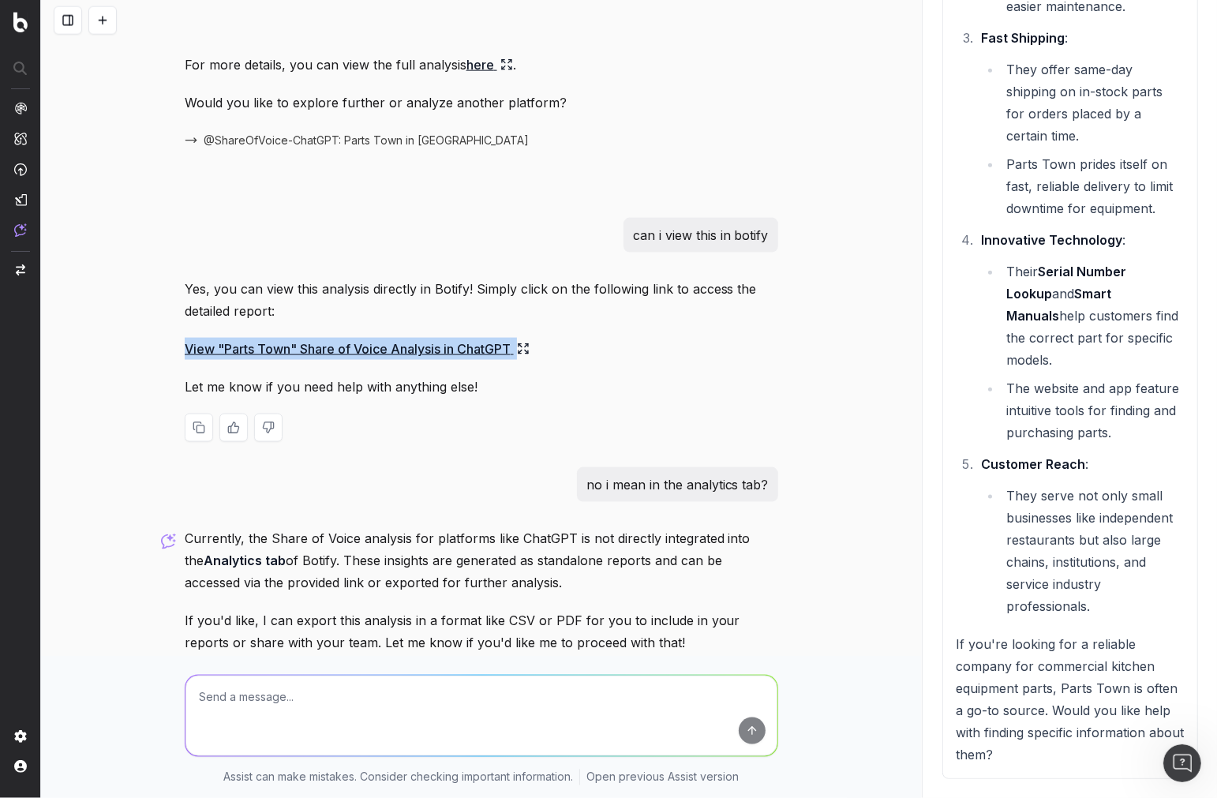
click at [477, 338] on link "View "Parts Town" Share of Voice Analysis in ChatGPT" at bounding box center [357, 349] width 345 height 22
click at [476, 338] on link "View "Parts Town" Share of Voice Analysis in ChatGPT" at bounding box center [357, 349] width 345 height 22
click at [401, 683] on textarea at bounding box center [481, 715] width 592 height 80
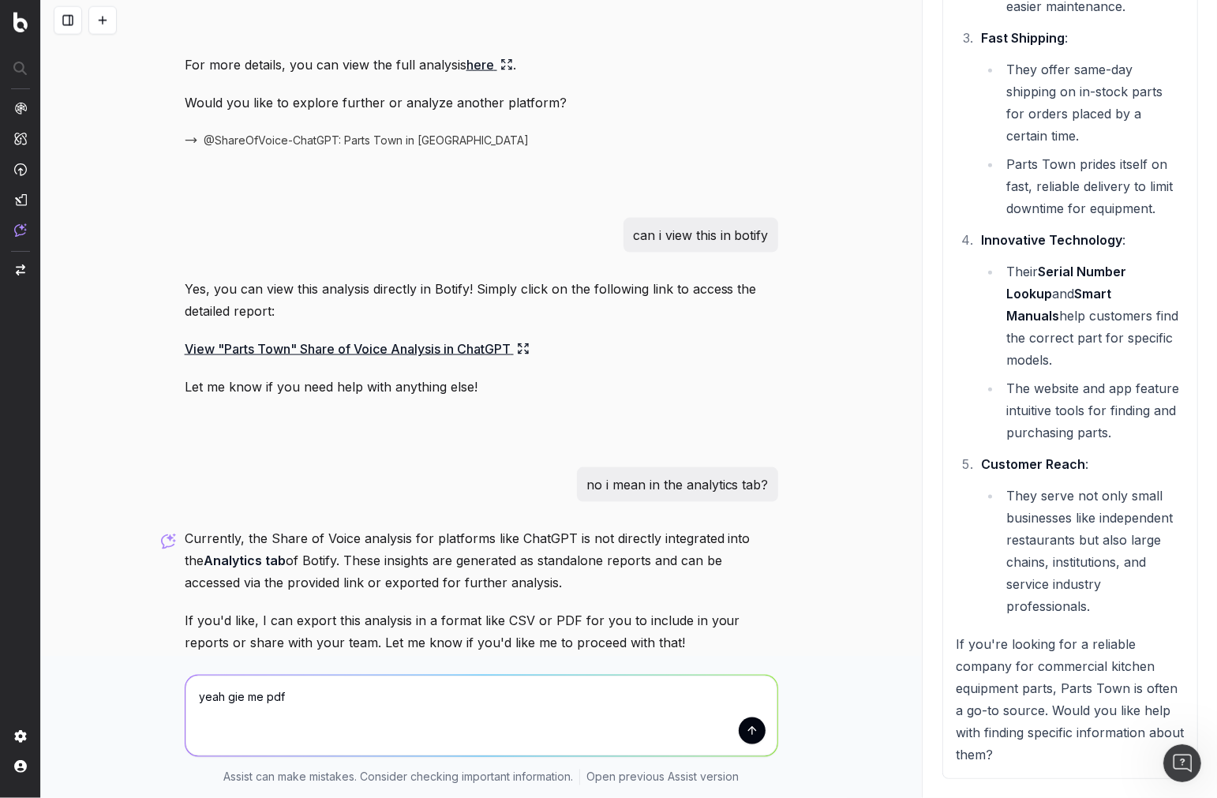
type textarea "yeah gie me pdf"
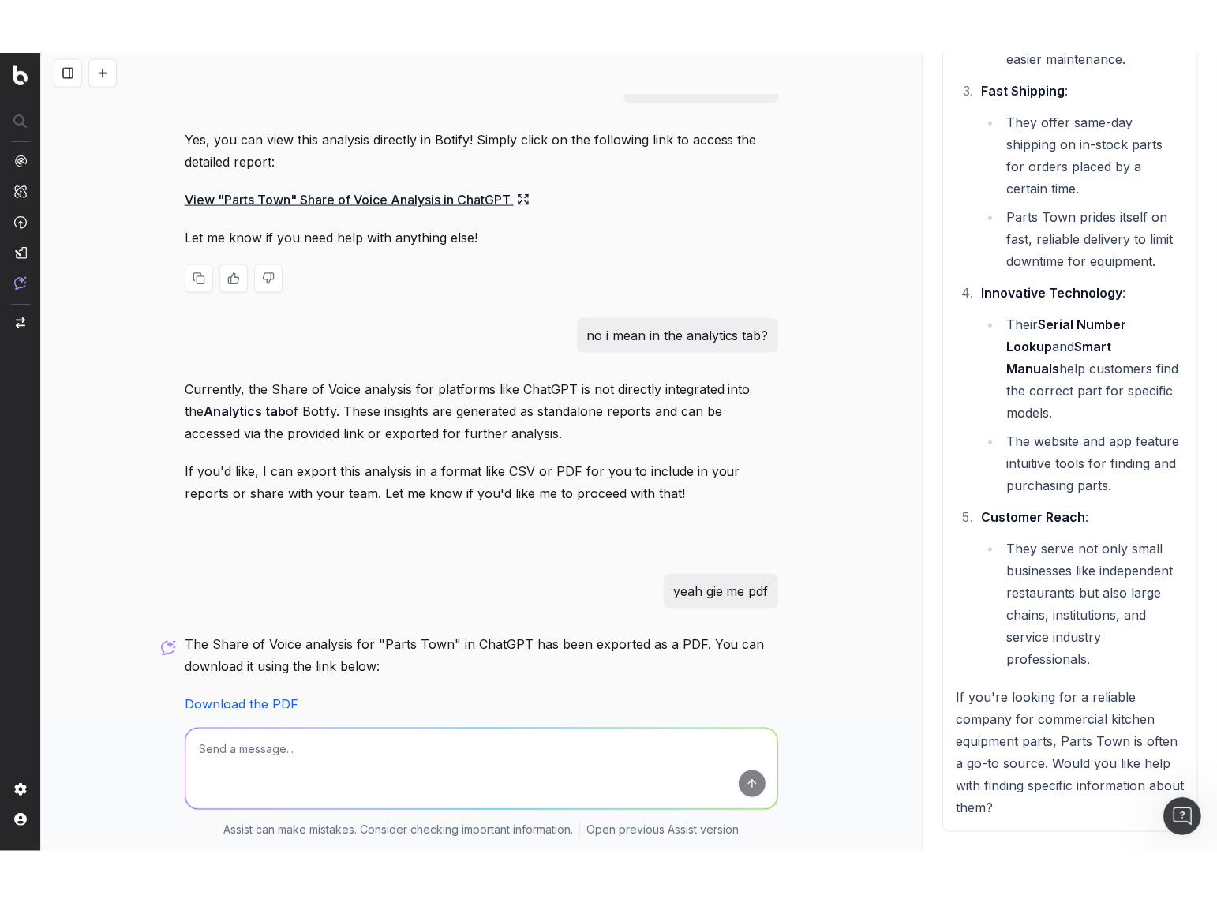
scroll to position [2241, 0]
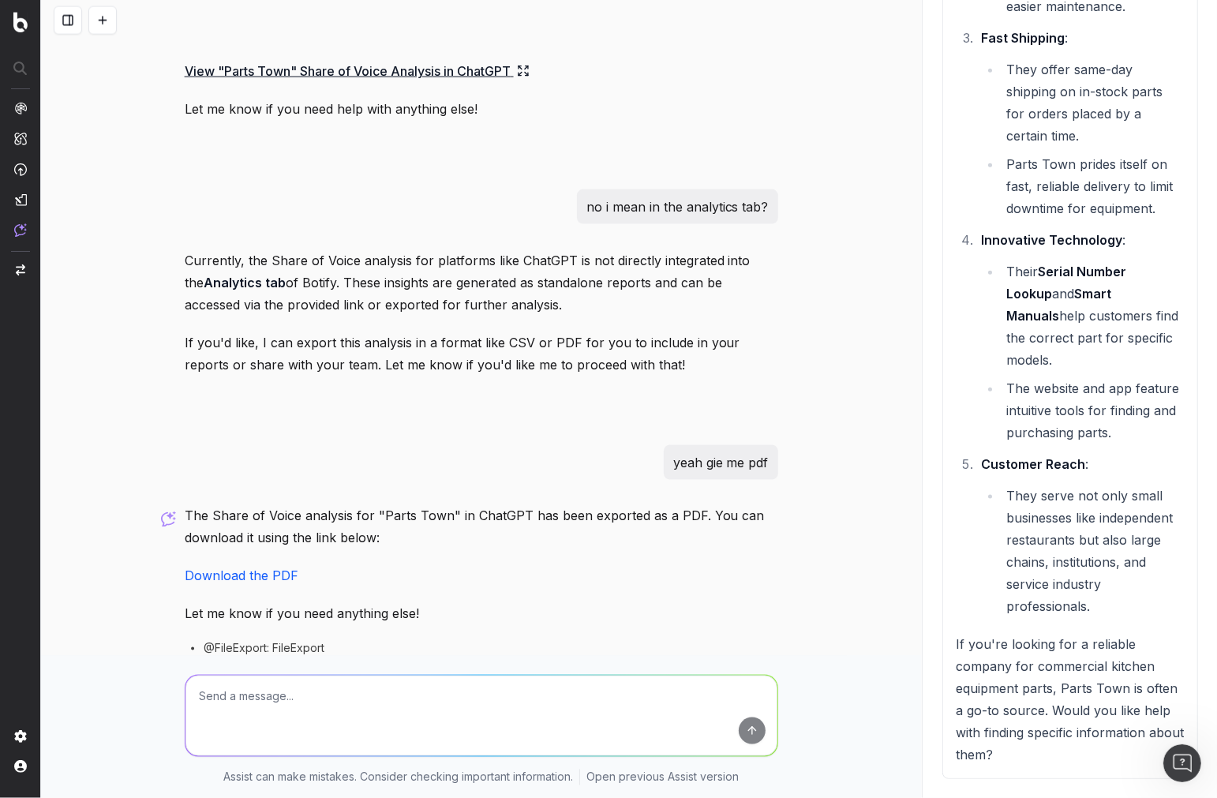
click at [249, 568] on link "Download the PDF" at bounding box center [242, 576] width 114 height 16
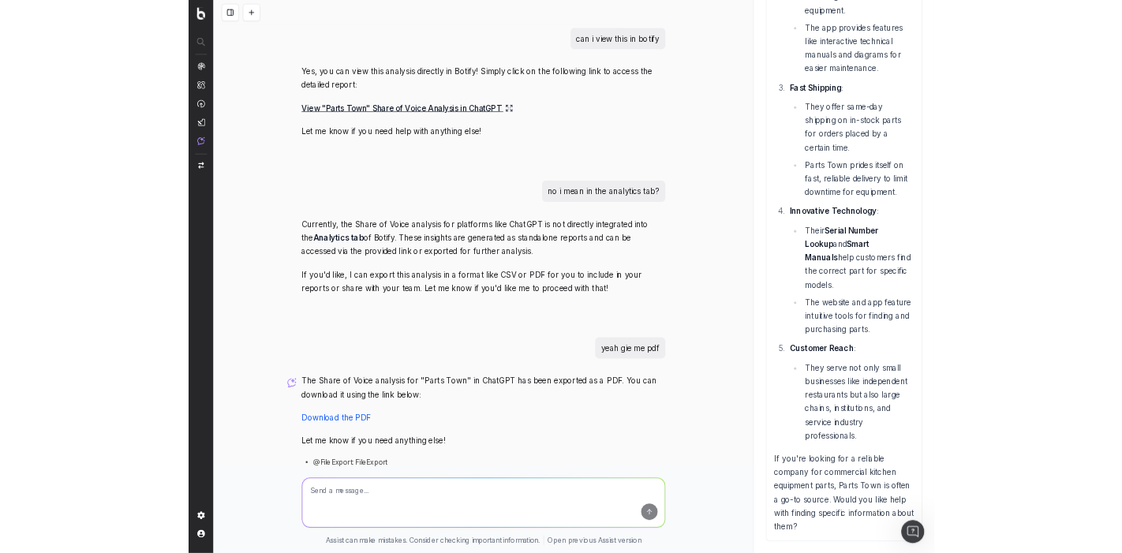
scroll to position [1616, 0]
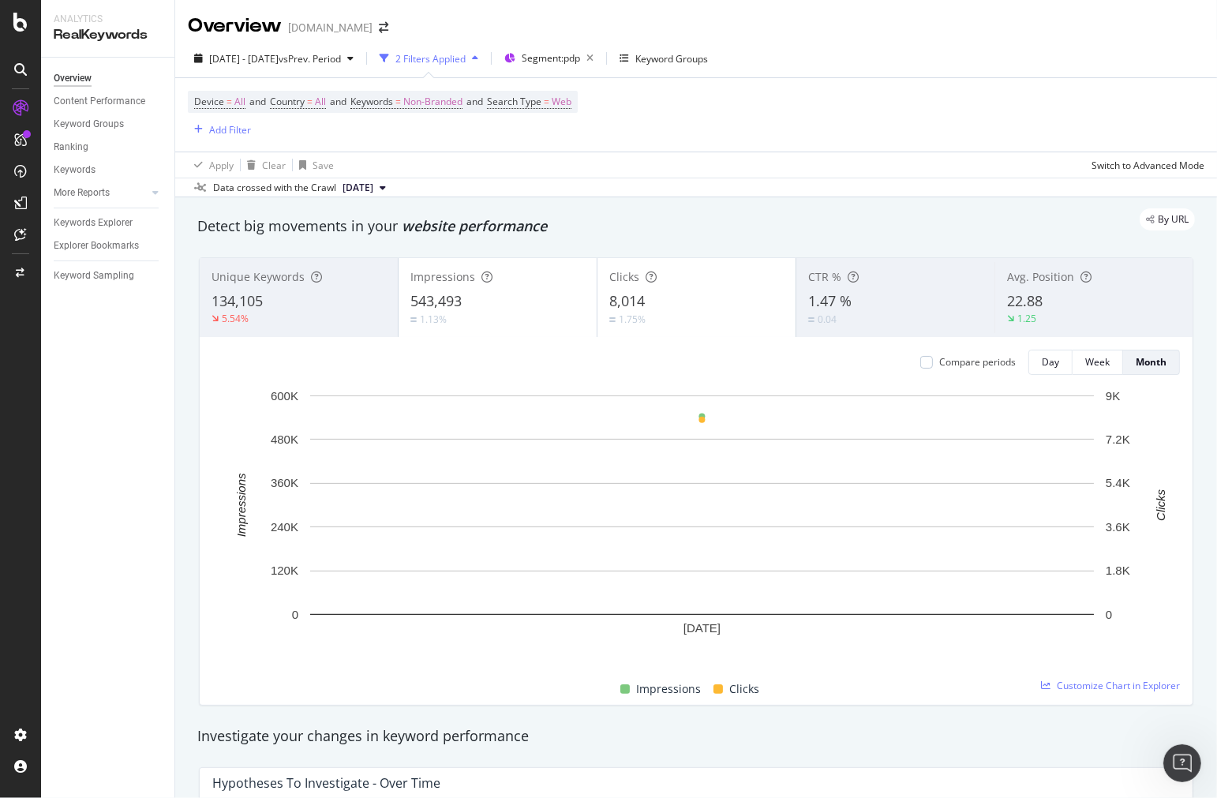
scroll to position [1190, 0]
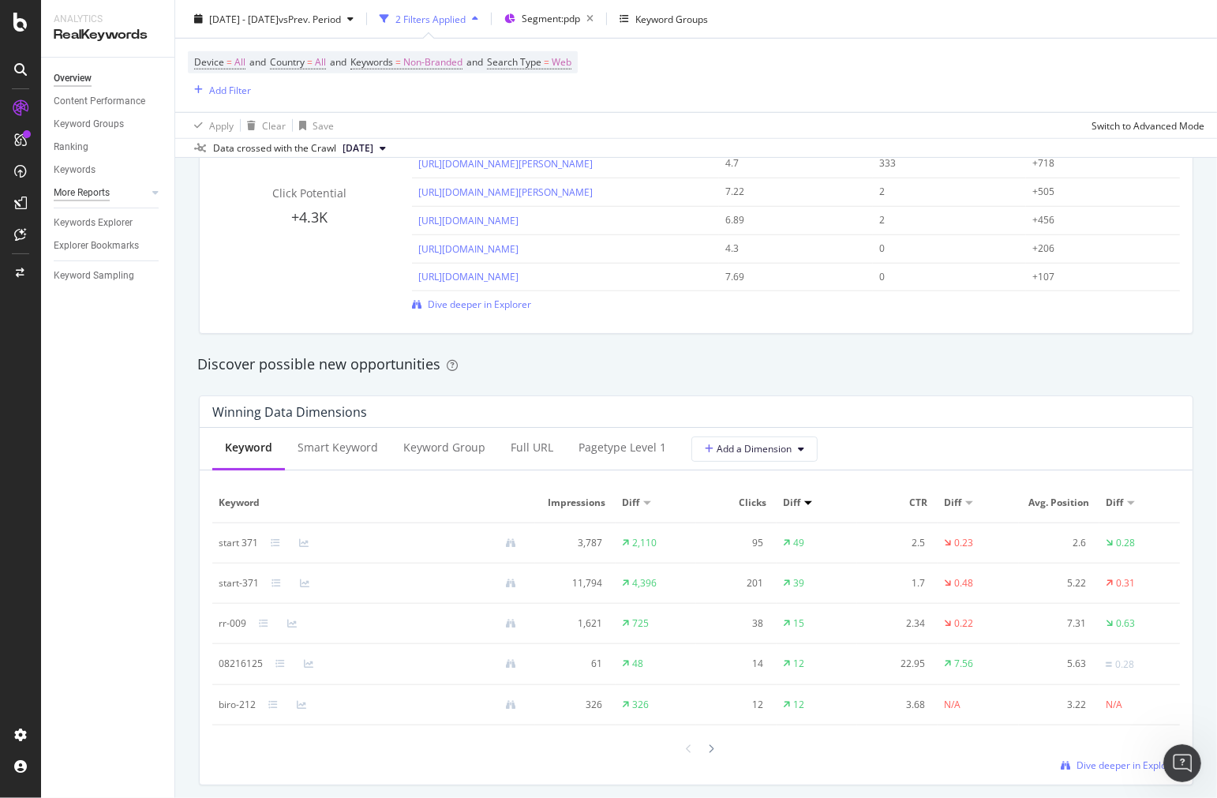
click at [108, 193] on div "More Reports" at bounding box center [82, 193] width 56 height 17
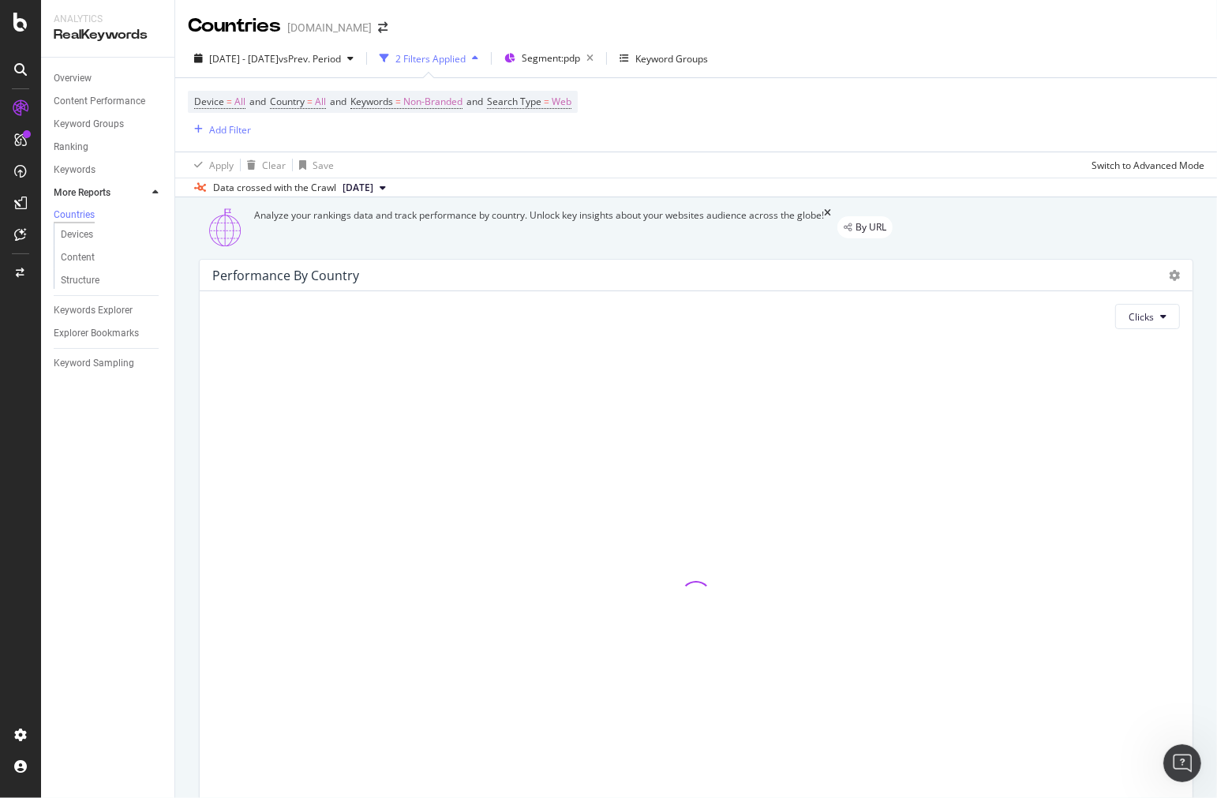
click at [146, 196] on div at bounding box center [140, 193] width 16 height 16
click at [153, 189] on icon at bounding box center [155, 192] width 6 height 9
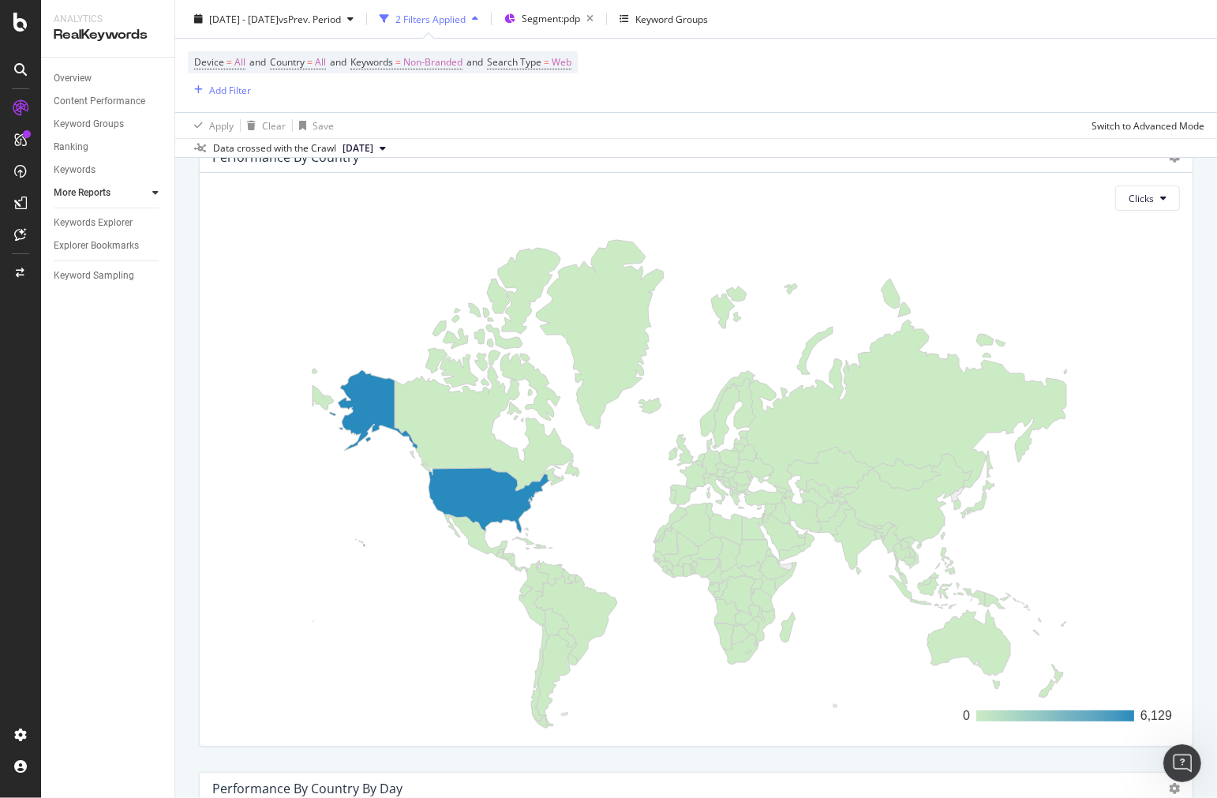
scroll to position [88, 0]
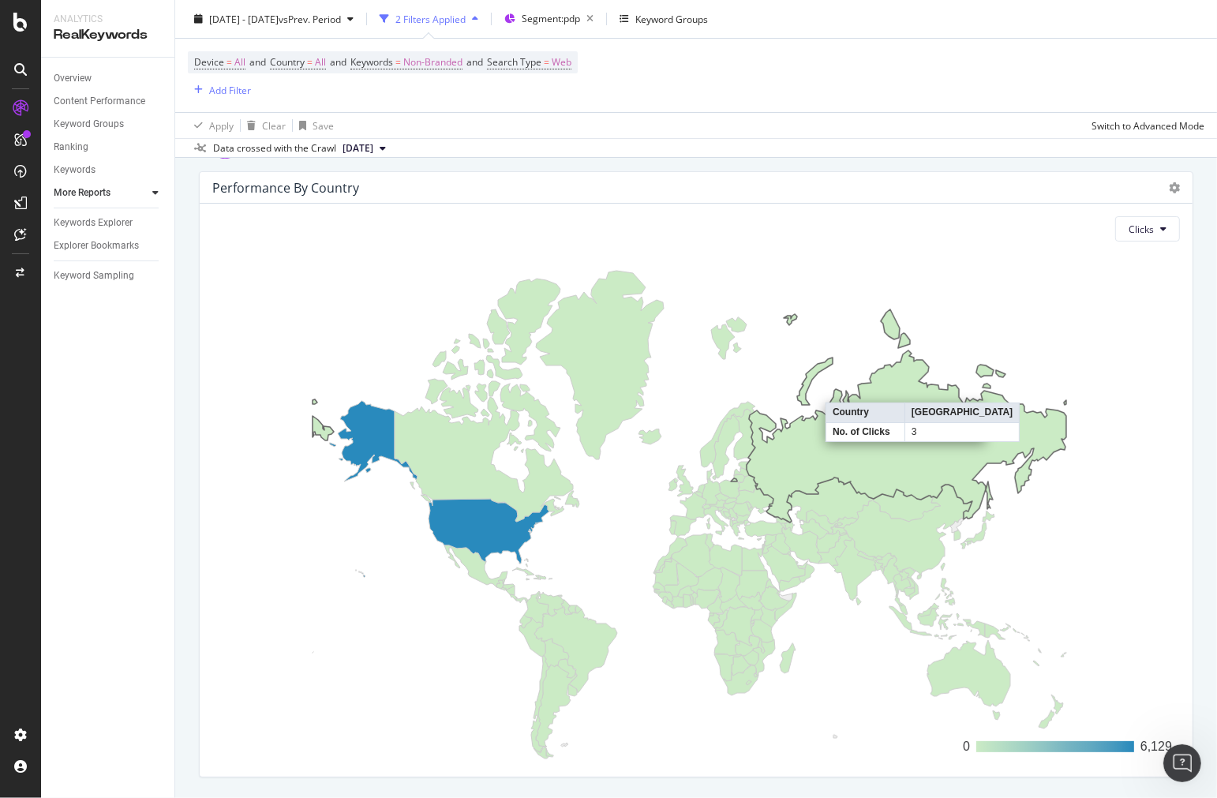
drag, startPoint x: 904, startPoint y: 464, endPoint x: 839, endPoint y: 474, distance: 66.3
click at [839, 474] on icon at bounding box center [689, 415] width 754 height 213
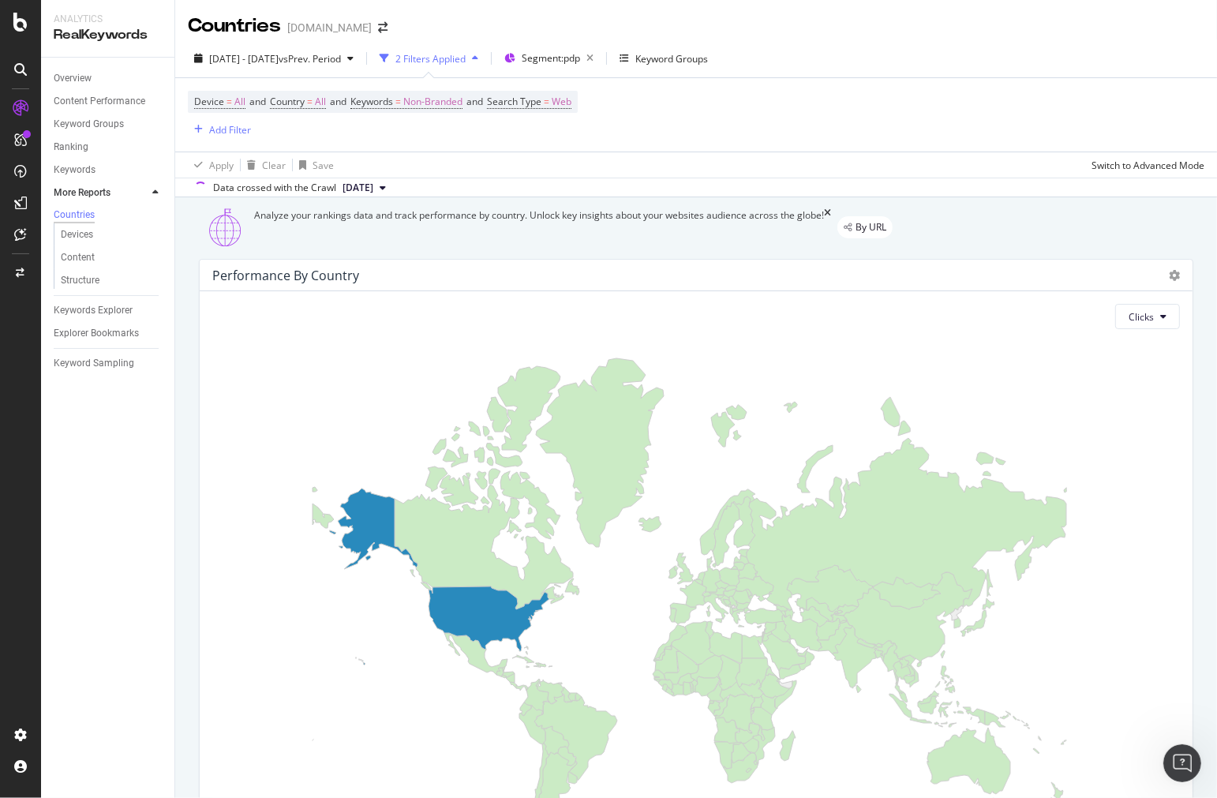
scroll to position [175, 0]
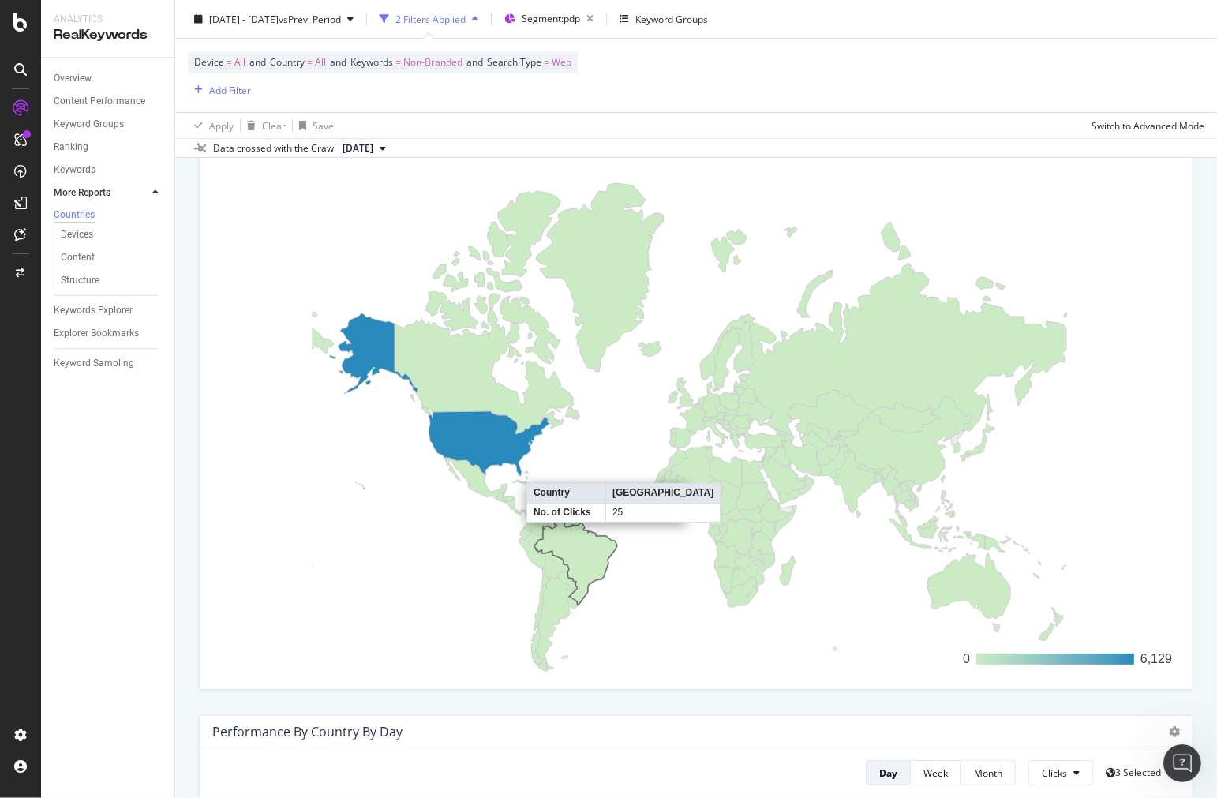
drag, startPoint x: 601, startPoint y: 557, endPoint x: 578, endPoint y: 568, distance: 25.4
click at [578, 568] on icon at bounding box center [575, 562] width 83 height 86
